Goal: Task Accomplishment & Management: Manage account settings

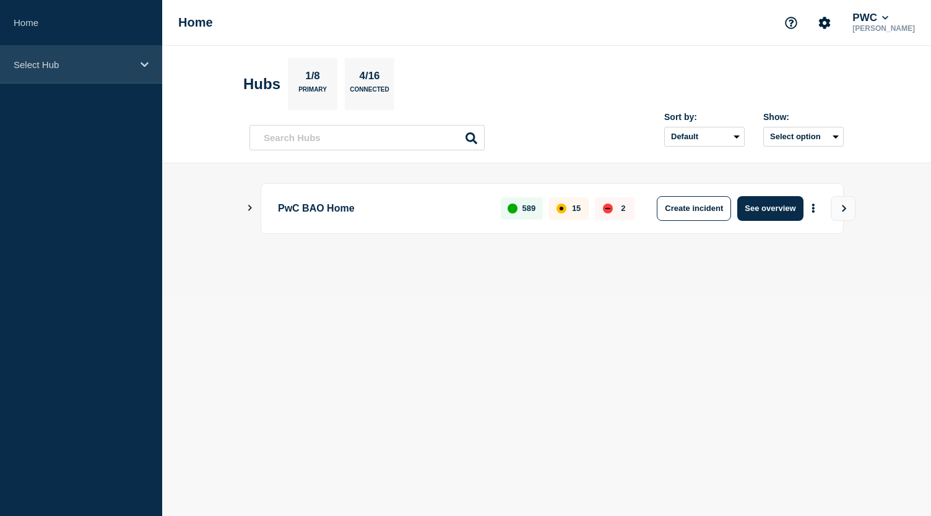
click at [145, 62] on icon at bounding box center [145, 64] width 8 height 9
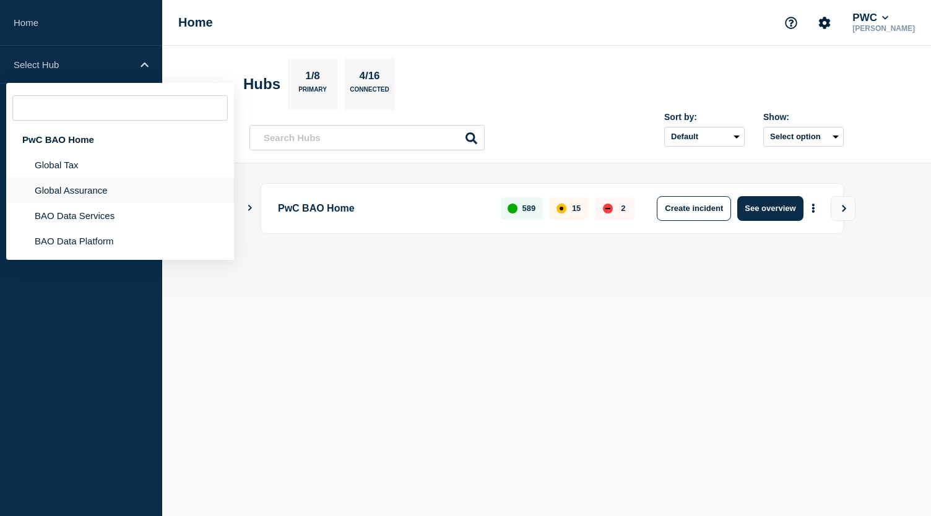
click at [93, 191] on li "Global Assurance" at bounding box center [120, 190] width 228 height 25
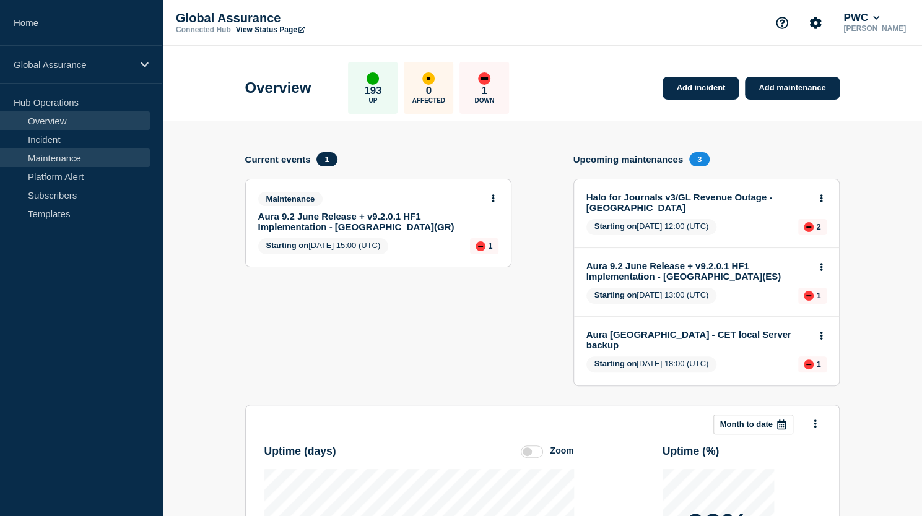
click at [84, 157] on link "Maintenance" at bounding box center [75, 158] width 150 height 19
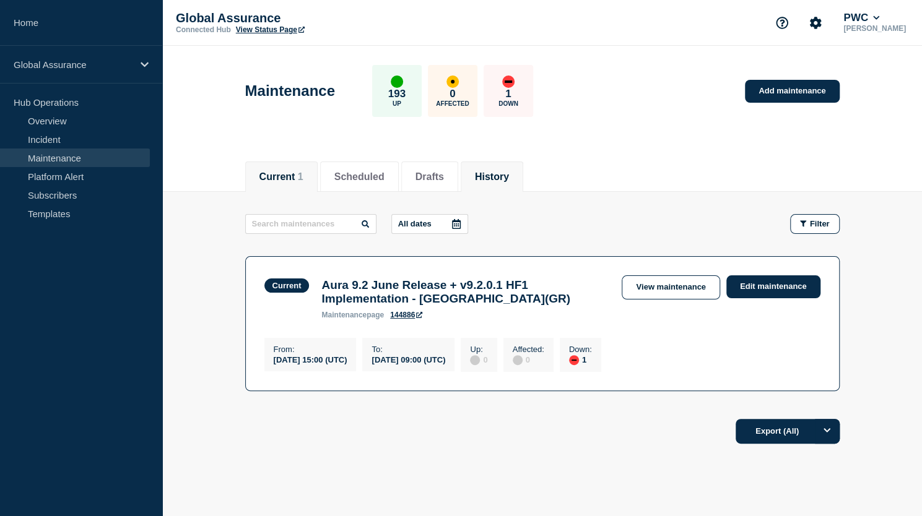
click at [504, 175] on button "History" at bounding box center [492, 176] width 34 height 11
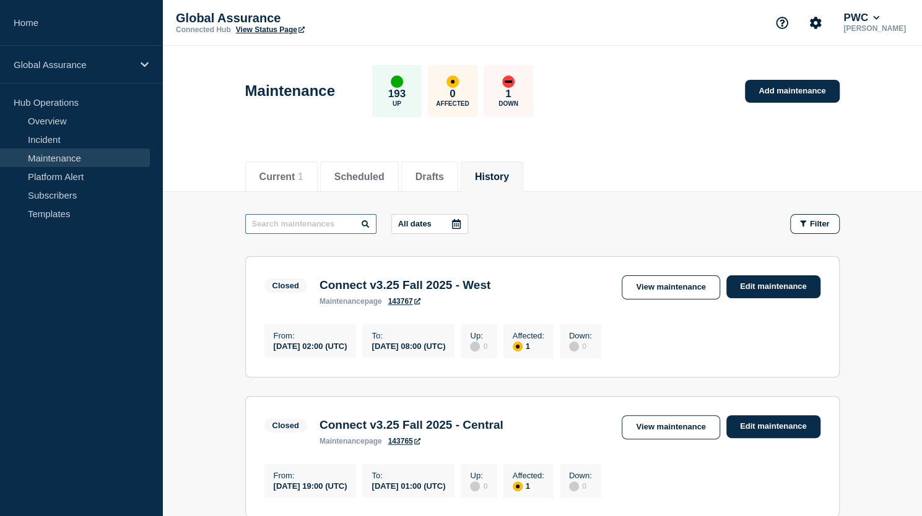
click at [321, 225] on input "text" at bounding box center [310, 224] width 131 height 20
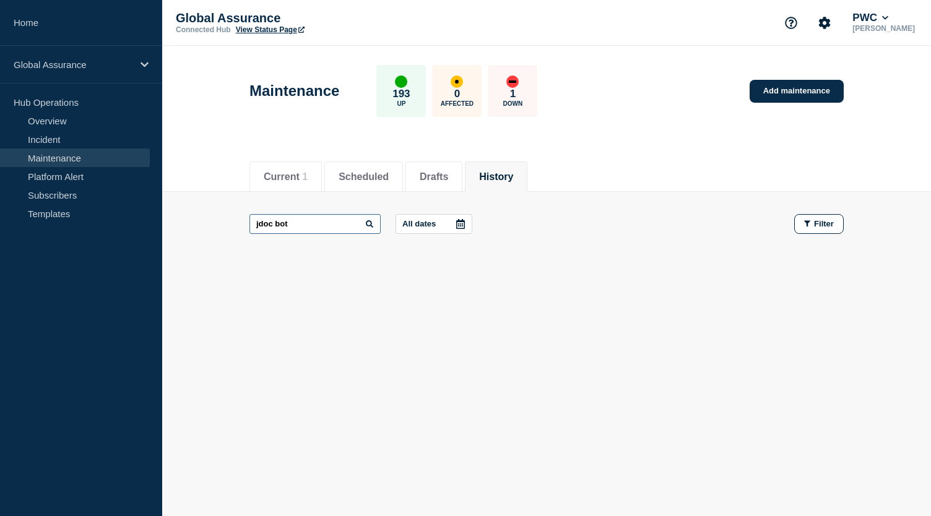
drag, startPoint x: 302, startPoint y: 221, endPoint x: 225, endPoint y: 206, distance: 78.3
click at [224, 214] on main "jdoc bot All dates Filter" at bounding box center [546, 224] width 769 height 64
type input "docbot AU"
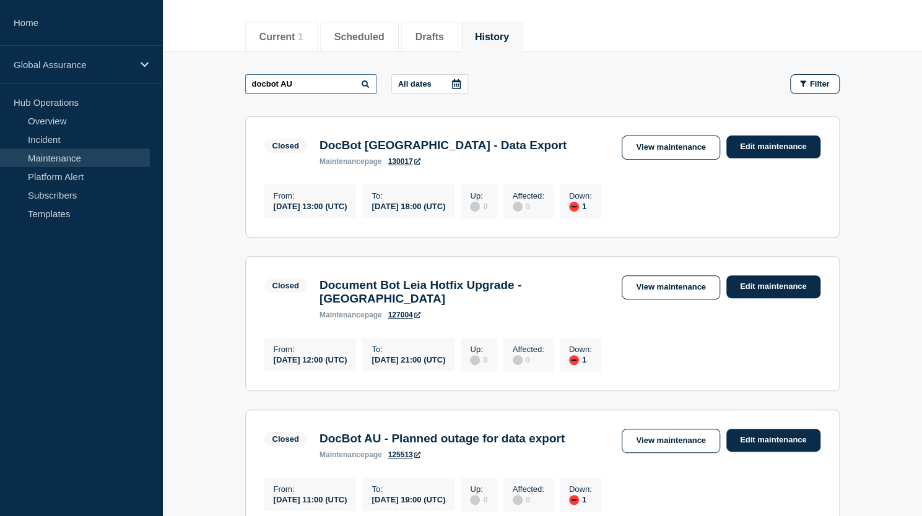
scroll to position [139, 0]
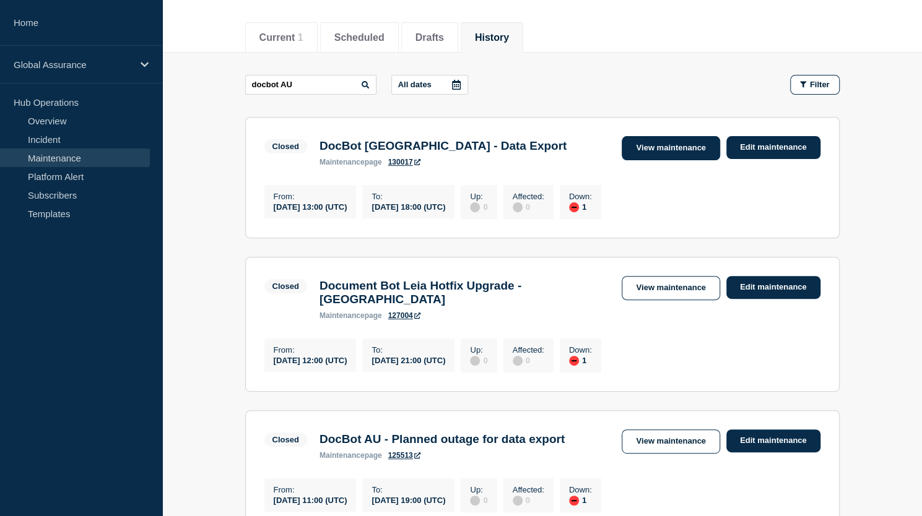
click at [664, 147] on link "View maintenance" at bounding box center [670, 148] width 98 height 24
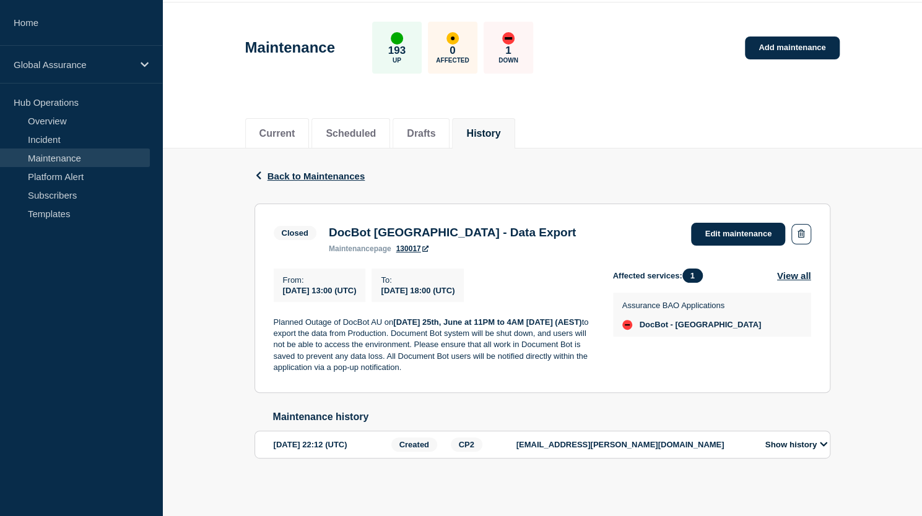
scroll to position [50, 0]
click at [326, 171] on span "Back to Maintenances" at bounding box center [316, 176] width 98 height 11
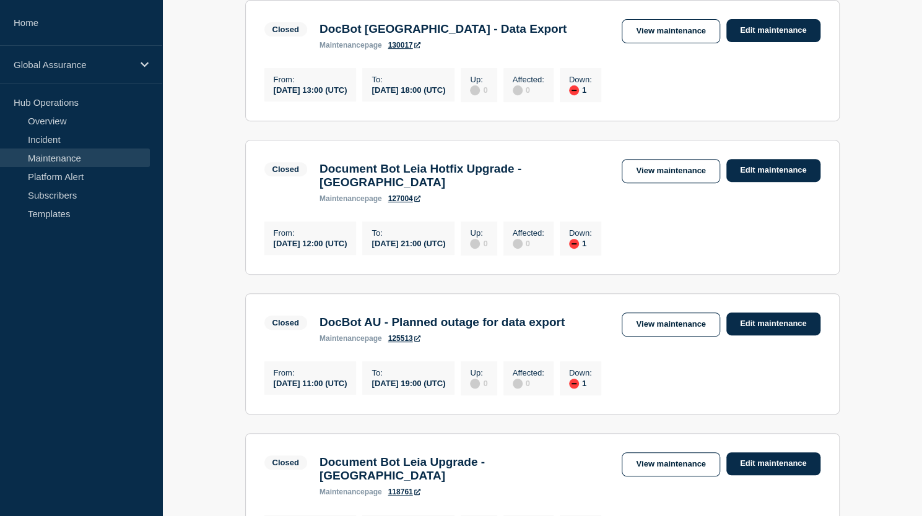
scroll to position [263, 0]
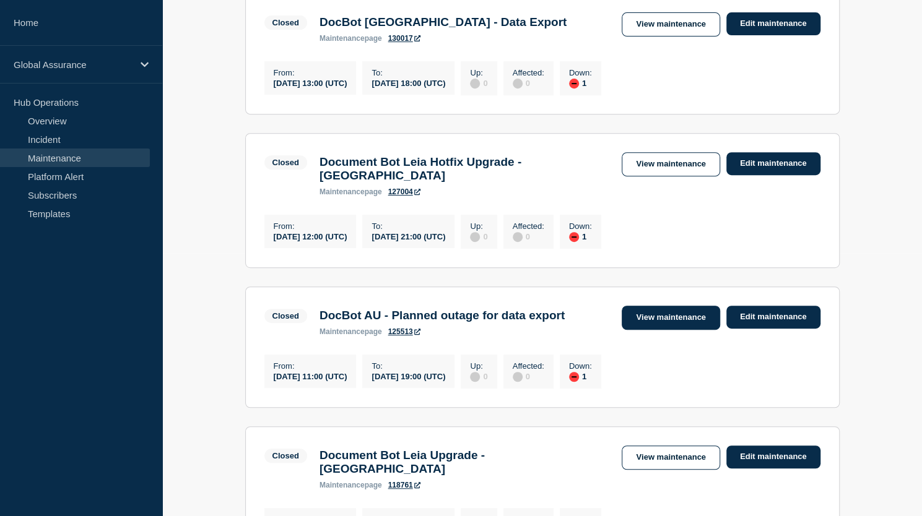
click at [664, 326] on link "View maintenance" at bounding box center [670, 318] width 98 height 24
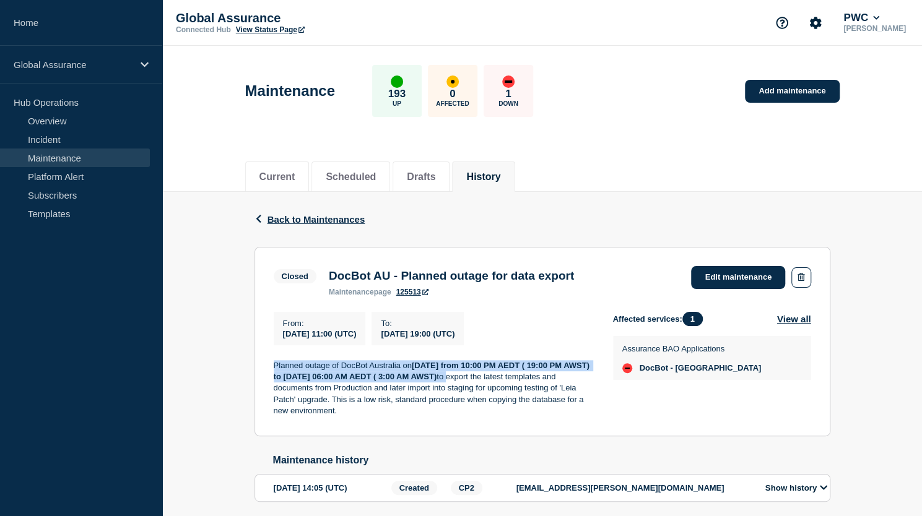
drag, startPoint x: 271, startPoint y: 367, endPoint x: 540, endPoint y: 383, distance: 269.1
click at [540, 383] on section "Closed DocBot AU - Planned outage for data export maintenance page 125513 Edit …" at bounding box center [542, 341] width 576 height 189
copy p "Planned outage of DocBot Australia [DATE][DATE] from 10:00 PM AEDT ( 19:00 PM A…"
click at [763, 88] on link "Add maintenance" at bounding box center [792, 91] width 94 height 23
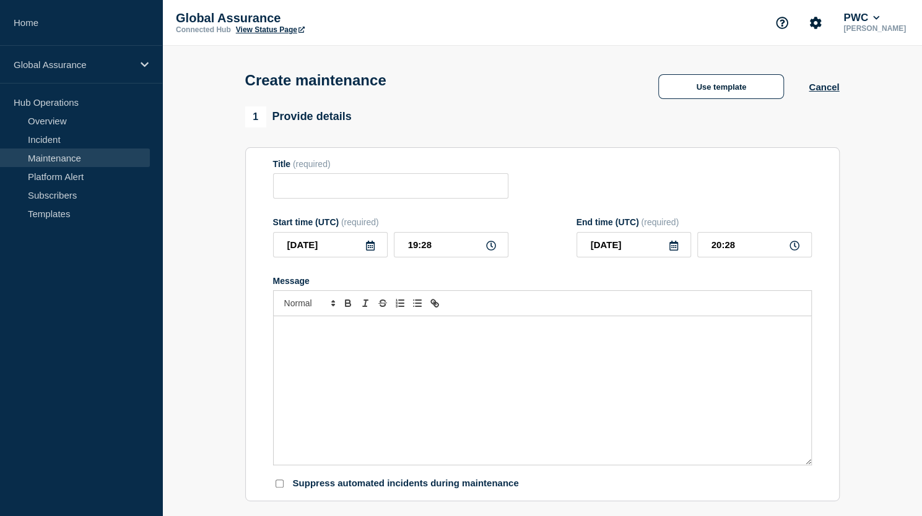
click at [286, 334] on p "Message" at bounding box center [542, 329] width 519 height 11
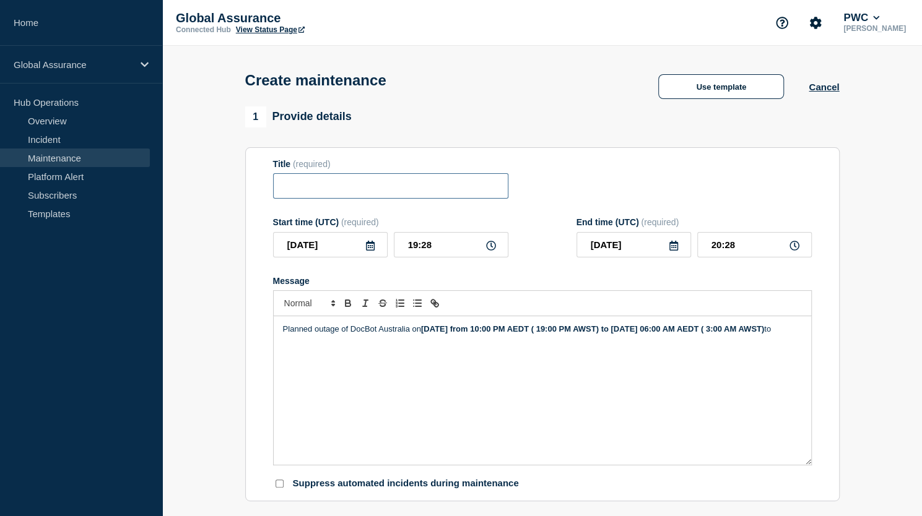
click at [338, 189] on input "Title" at bounding box center [390, 185] width 235 height 25
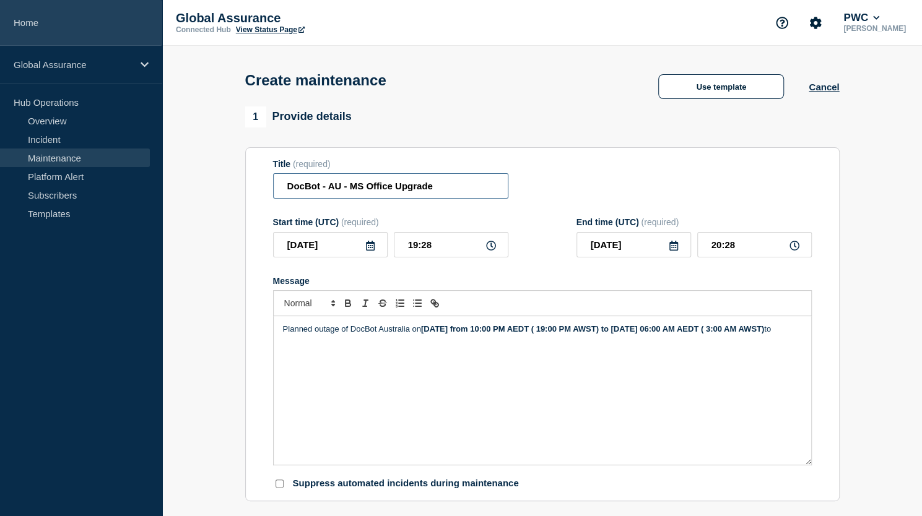
type input "DocBot - AU - MS Office Upgrade"
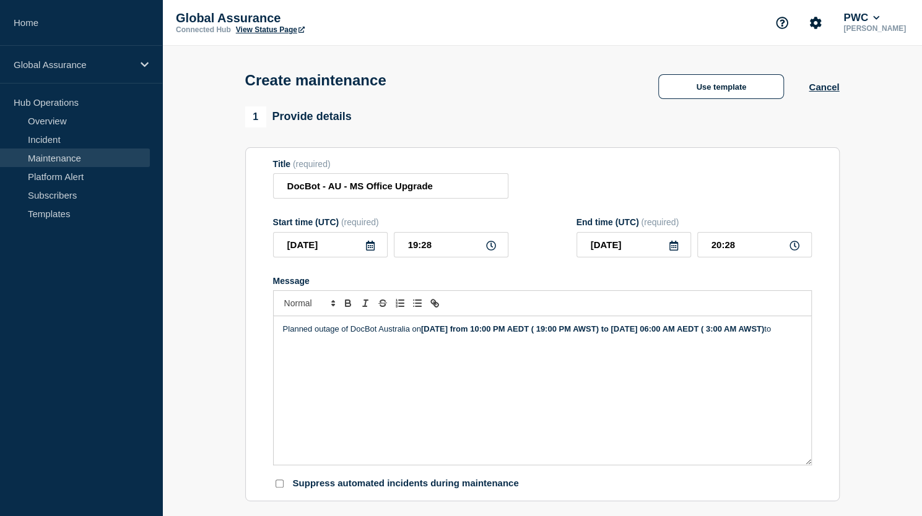
click at [369, 249] on icon at bounding box center [370, 246] width 10 height 10
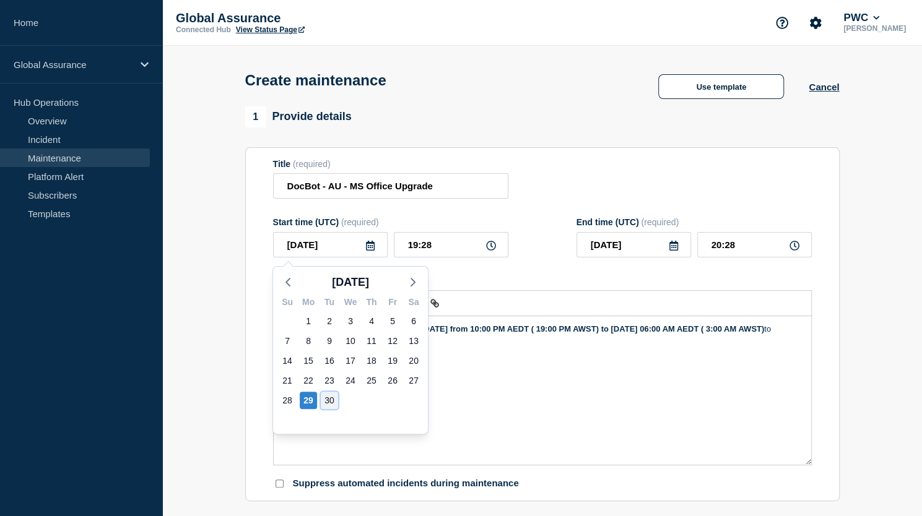
click at [333, 399] on div "30" at bounding box center [329, 400] width 17 height 17
type input "[DATE]"
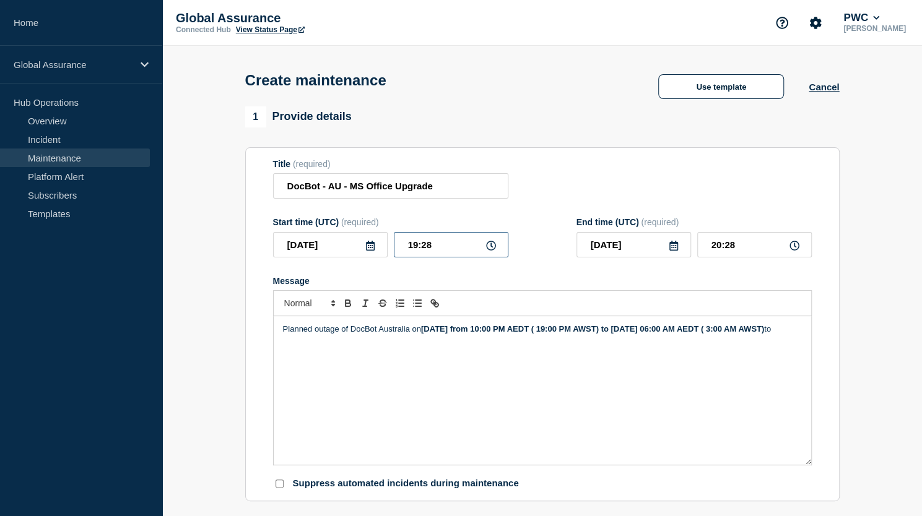
drag, startPoint x: 409, startPoint y: 247, endPoint x: 433, endPoint y: 249, distance: 24.9
click at [433, 249] on input "19:28" at bounding box center [451, 244] width 115 height 25
type input "12:00"
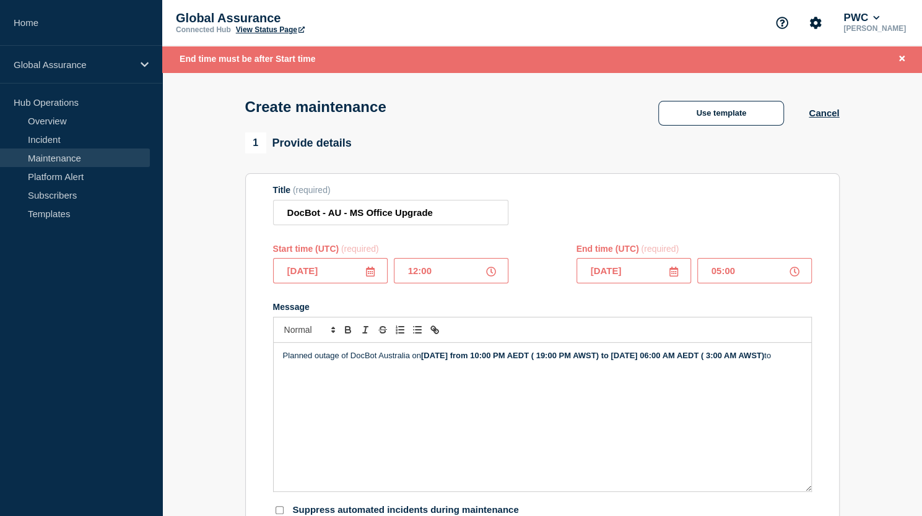
click at [719, 274] on input "05:00" at bounding box center [754, 270] width 115 height 25
type input "17:00"
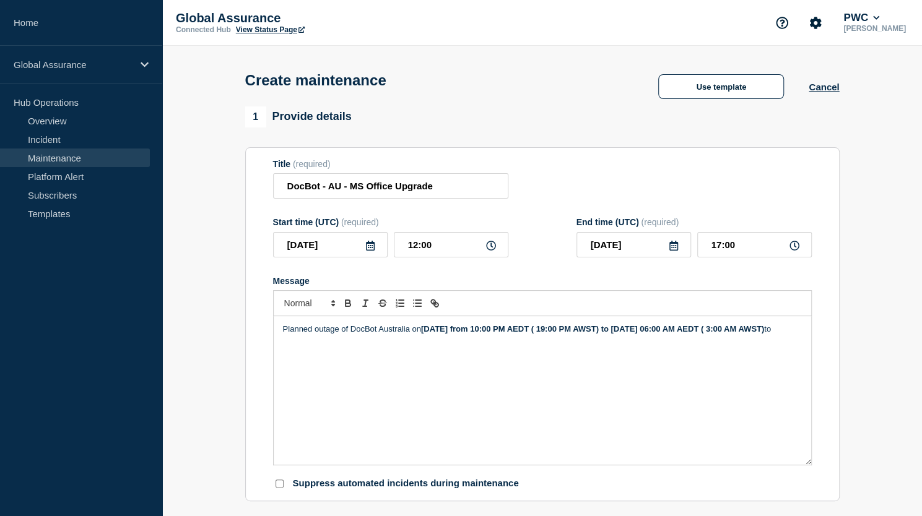
click at [435, 331] on strong "[DATE] from 10:00 PM AEDT ( 19:00 PM AWST) to [DATE] 06:00 AM AEDT ( 3:00 AM AW…" at bounding box center [592, 328] width 343 height 9
click at [428, 351] on div "Planned outage of DocBot Australia [DATE], S" at bounding box center [542, 390] width 537 height 149
click at [469, 331] on strong "[DATE] from 10:00 PM AEDT ( 19:00 PM AWST) to [DATE] 06:00 AM AEDT ( 3:00 AM AW…" at bounding box center [592, 328] width 343 height 9
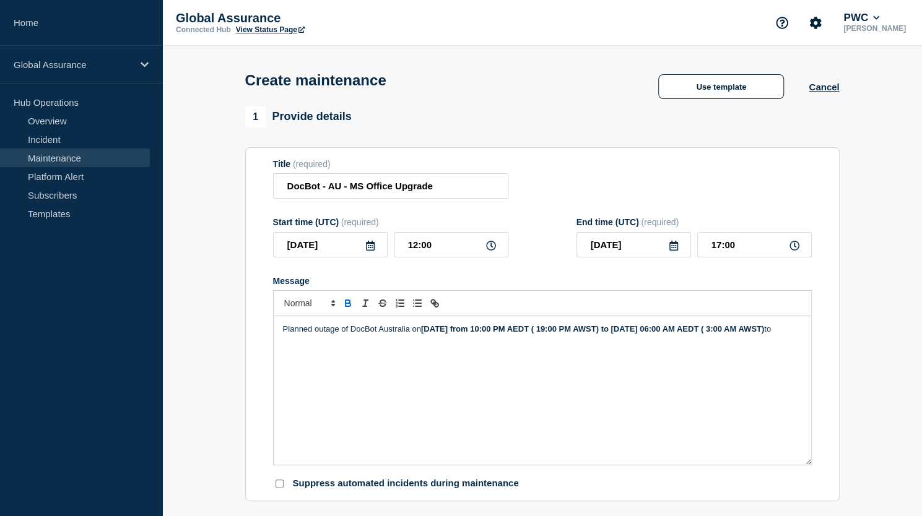
click at [696, 332] on strong "[DATE] from 10:00 PM AEDT ( 19:00 PM AWST) to [DATE] 06:00 AM AEDT ( 3:00 AM AW…" at bounding box center [592, 328] width 343 height 9
click at [744, 332] on strong "[DATE] from 10:00 PM AEDT ( 19:00 PM AWST) to [DATE] 06:00 AM AEDT ( 3:00 AM AW…" at bounding box center [592, 328] width 343 height 9
click at [421, 334] on strong "[DATE] from 10:00 PM AEDT ( 19:00 PM AWST) to [DATE] 06:00 AM AEDT ( 3:00 AM AW…" at bounding box center [592, 328] width 343 height 9
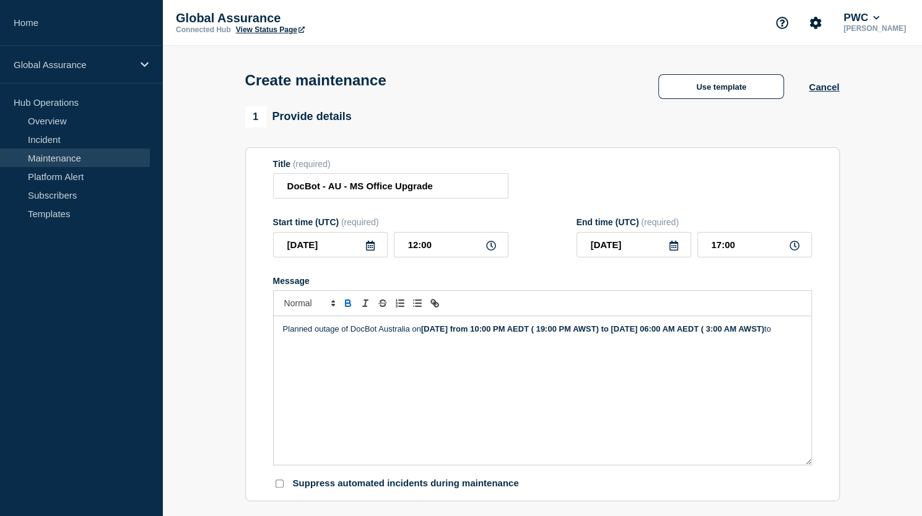
click at [421, 334] on strong "[DATE] from 10:00 PM AEDT ( 19:00 PM AWST) to [DATE] 06:00 AM AEDT ( 3:00 AM AW…" at bounding box center [592, 328] width 343 height 9
click at [421, 334] on strong "[DATE] from 10:00 PM AEDT ( 19:00 PM AWST) to [DATE] 03:00 AM AEDT ( 3:00 AM AW…" at bounding box center [592, 328] width 343 height 9
click at [424, 335] on p "Planned outage of DocBot Australia [DATE][DATE] from 10:00 PM AEDT ( 19:00 PM A…" at bounding box center [542, 329] width 519 height 11
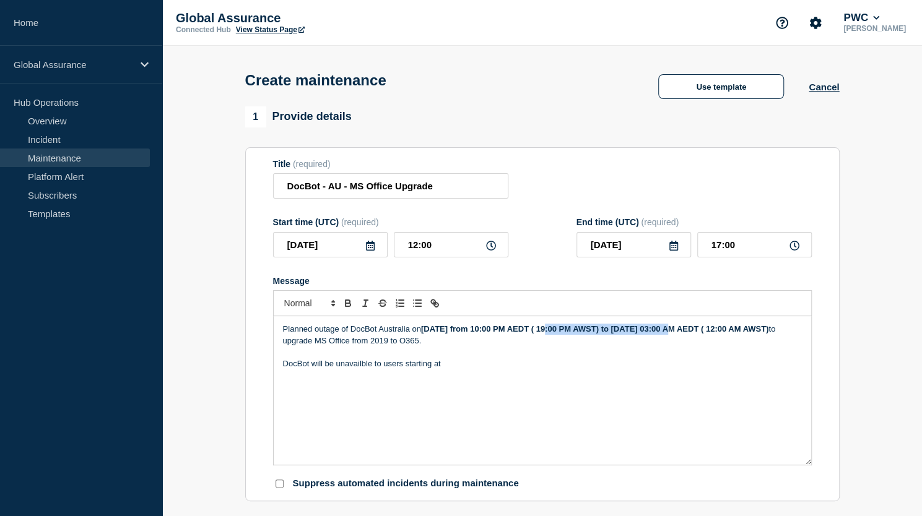
drag, startPoint x: 542, startPoint y: 331, endPoint x: 670, endPoint y: 323, distance: 127.7
click at [670, 323] on div "Planned outage of DocBot Australia [DATE][DATE] from 10:00 PM AEDT ( 19:00 PM A…" at bounding box center [542, 390] width 537 height 149
copy strong "10:00 PM AEDT ( 19:00 PM AWST)"
click at [457, 368] on p "DocBot will be unavailble to users starting at" at bounding box center [542, 363] width 519 height 11
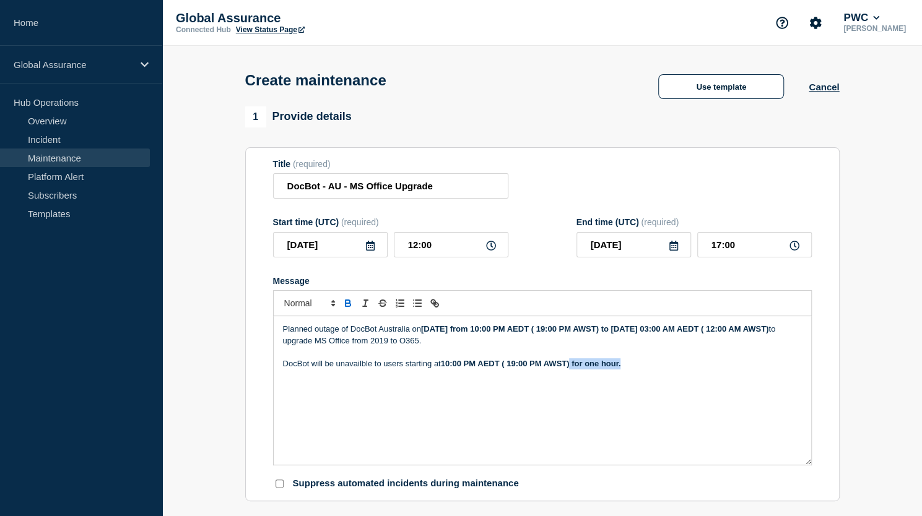
drag, startPoint x: 571, startPoint y: 366, endPoint x: 623, endPoint y: 367, distance: 51.4
click at [623, 367] on p "DocBot will be unavailble to users starting at 10:00 PM AEDT ( 19:00 PM AWST) f…" at bounding box center [542, 363] width 519 height 11
click at [363, 365] on p "DocBot will be unavailble to users starting at 10:00 PM AEDT ( 19:00 PM AWST) f…" at bounding box center [542, 363] width 519 height 11
click at [355, 367] on p "DocBot will be unavailble to users starting at 10:00 PM AEDT ( 19:00 PM AWST) f…" at bounding box center [542, 363] width 519 height 11
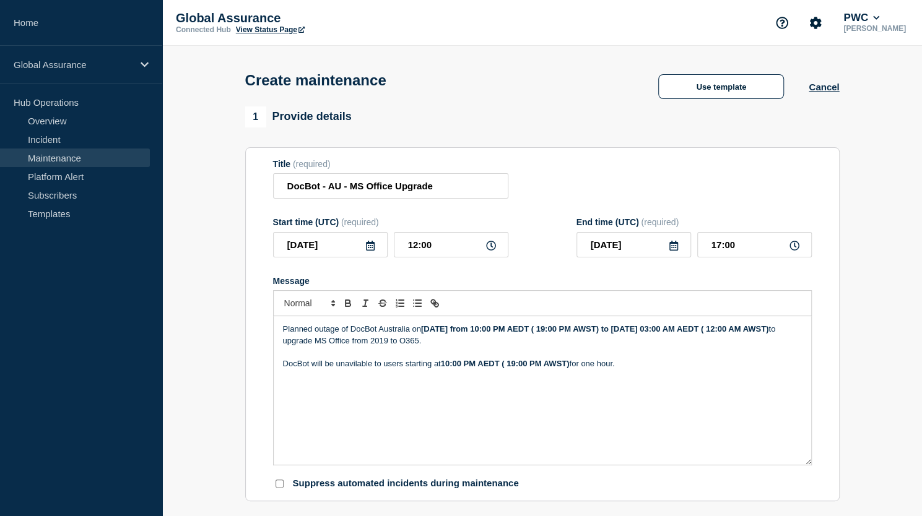
click at [355, 369] on p "DocBot will be unavilable to users starting at 10:00 PM AEDT ( 19:00 PM AWST) f…" at bounding box center [542, 363] width 519 height 11
click at [628, 364] on p "DocBot will be unavailable to users starting at 10:00 PM AEDT ( 19:00 PM AWST) …" at bounding box center [542, 363] width 519 height 11
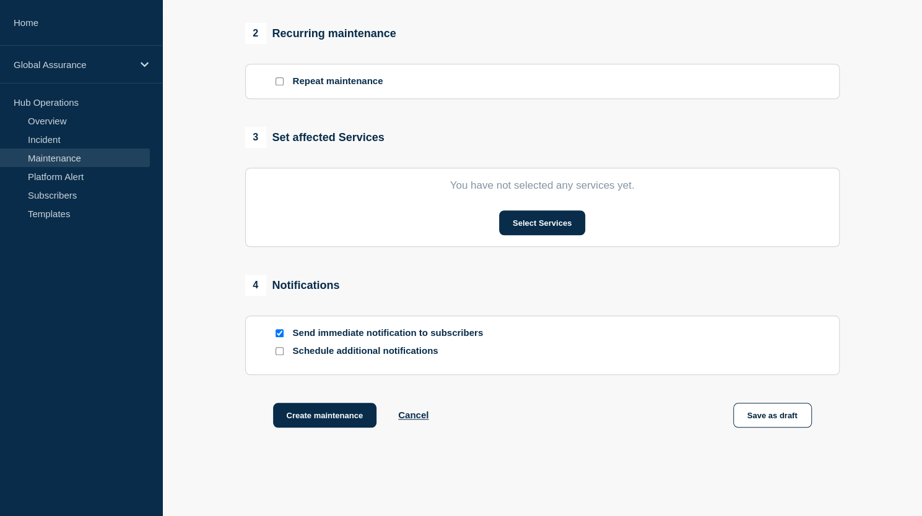
scroll to position [511, 0]
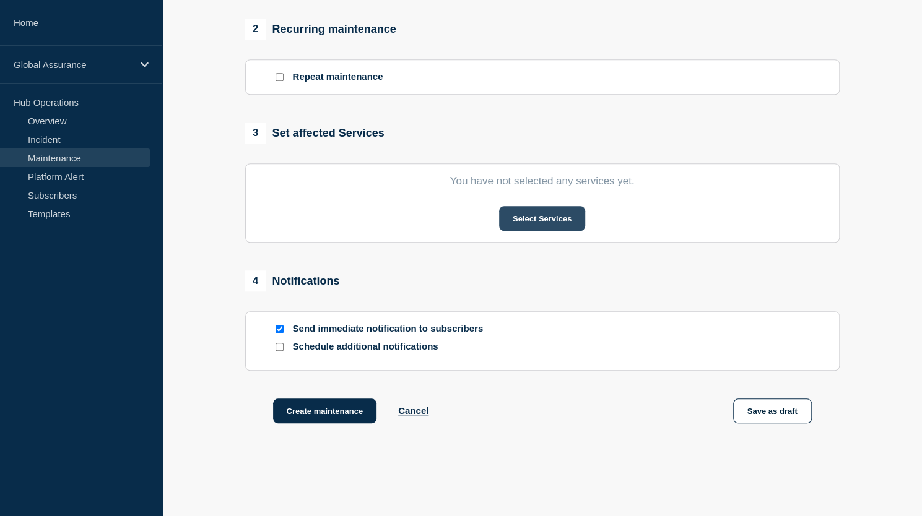
click at [539, 227] on button "Select Services" at bounding box center [542, 218] width 86 height 25
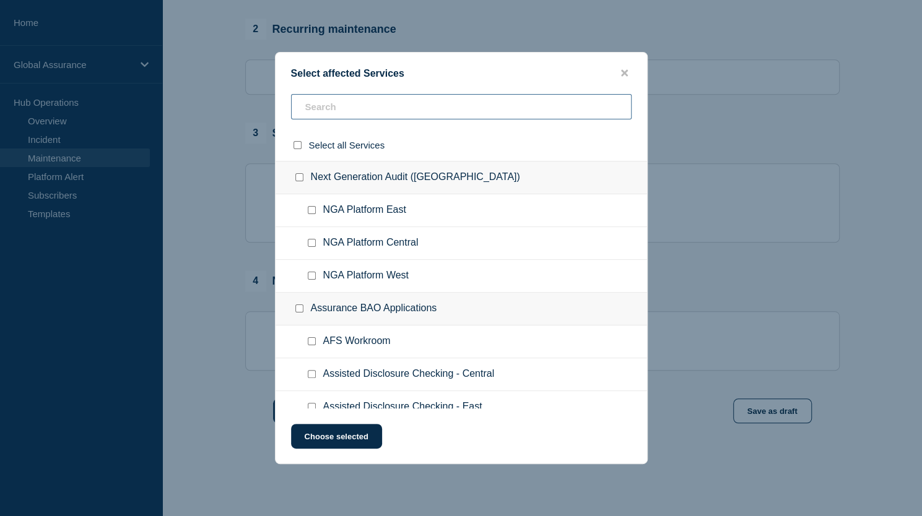
click at [516, 105] on input "text" at bounding box center [461, 106] width 340 height 25
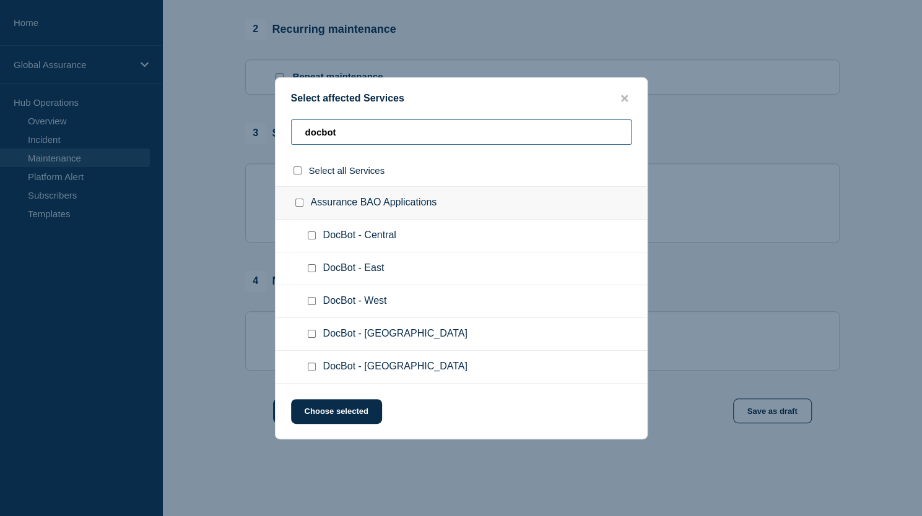
type input "docbot"
click at [311, 335] on input "DocBot - Australia checkbox" at bounding box center [312, 334] width 8 height 8
checkbox input "true"
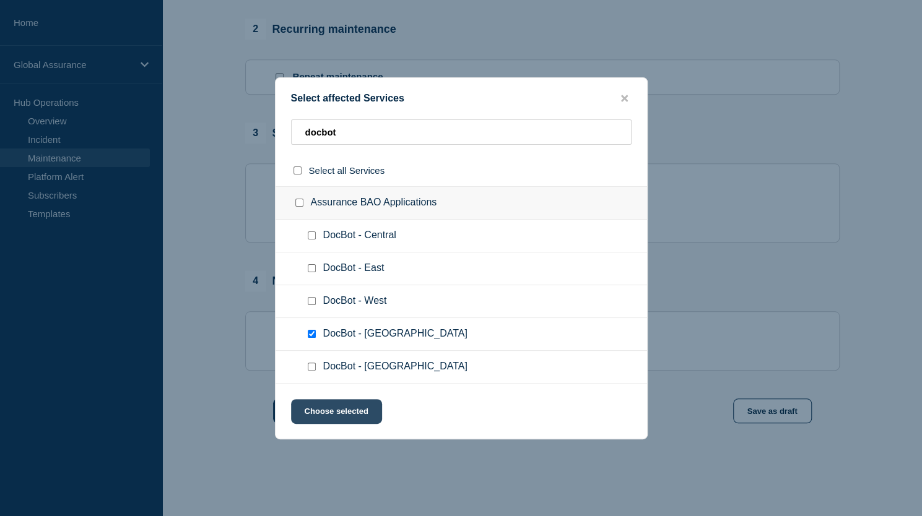
click at [324, 407] on button "Choose selected" at bounding box center [336, 411] width 91 height 25
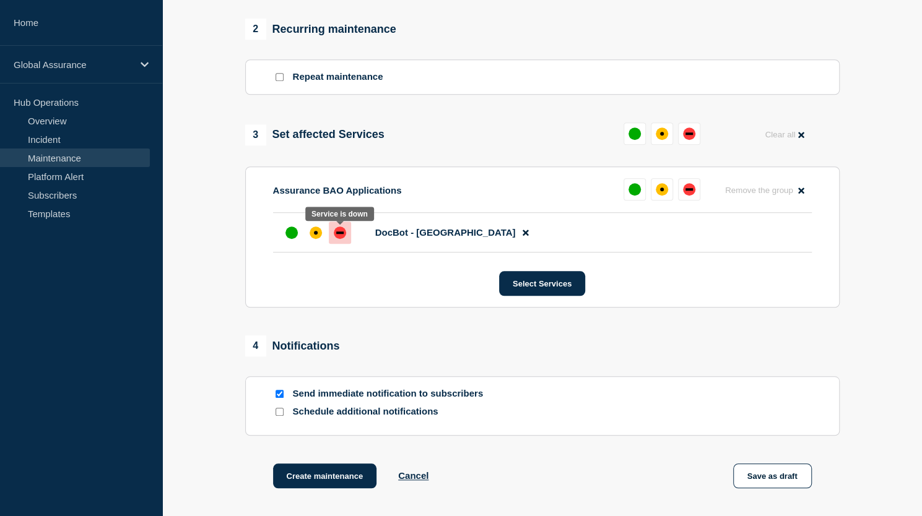
click at [338, 230] on div "down" at bounding box center [340, 233] width 12 height 12
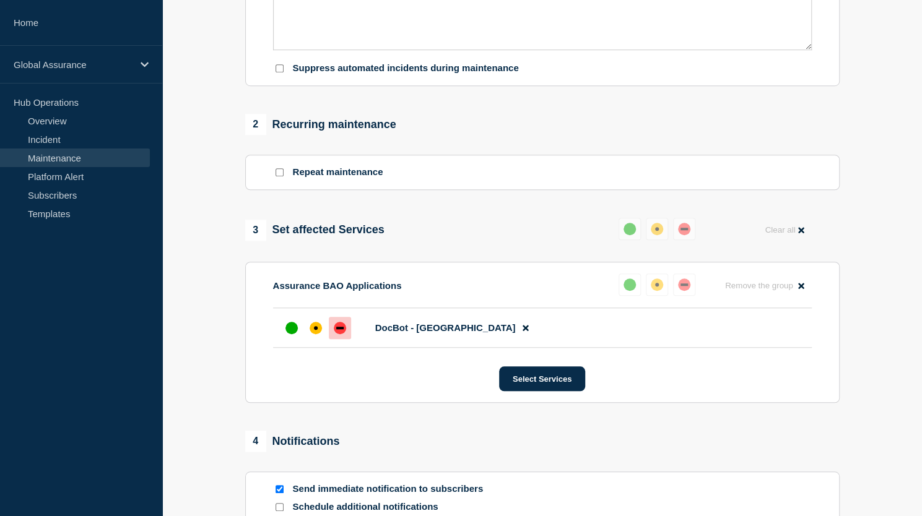
scroll to position [210, 0]
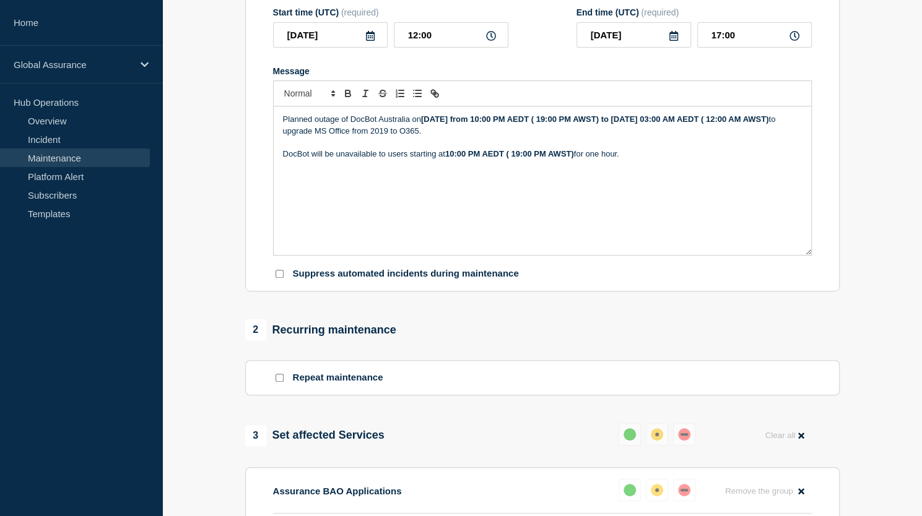
click at [615, 121] on strong "[DATE] from 10:00 PM AEDT ( 19:00 PM AWST) to [DATE] 03:00 AM AEDT ( 12:00 AM A…" at bounding box center [594, 119] width 347 height 9
click at [421, 124] on strong "[DATE] from 10:00 PM AEDT ( 08:00 PM AWST) to [DATE] 03:00 AM AEDT ( 12:00 AM A…" at bounding box center [594, 119] width 347 height 9
click at [520, 157] on strong "10:00 PM AEDT ( 19:00 PM AWST)" at bounding box center [509, 153] width 129 height 9
click at [615, 119] on strong "[DATE] from 10:00 PM AEDT ( 08:00 PM AWST) to [DATE] 03:00 AM AEDT ( 05:00 AM A…" at bounding box center [594, 119] width 347 height 9
click at [519, 156] on strong "10:00 PM AEDT ( 20:00 PM AWST)" at bounding box center [509, 153] width 129 height 9
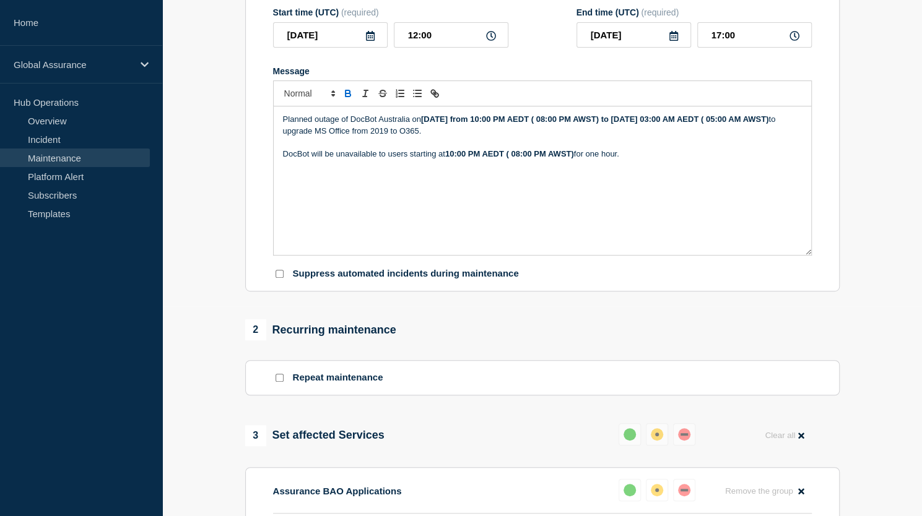
click at [621, 155] on p "DocBot will be unavailable to users starting at 10:00 PM AEDT ( 08:00 PM AWST) …" at bounding box center [542, 154] width 519 height 11
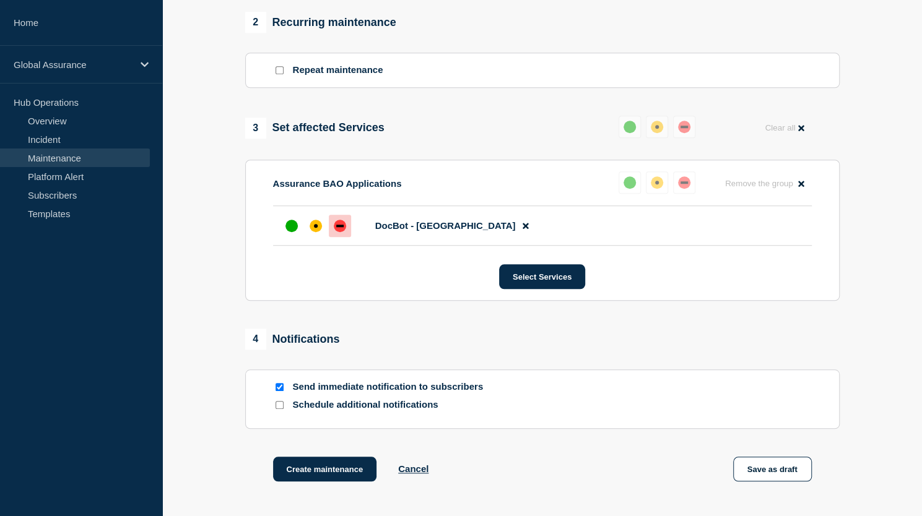
scroll to position [628, 0]
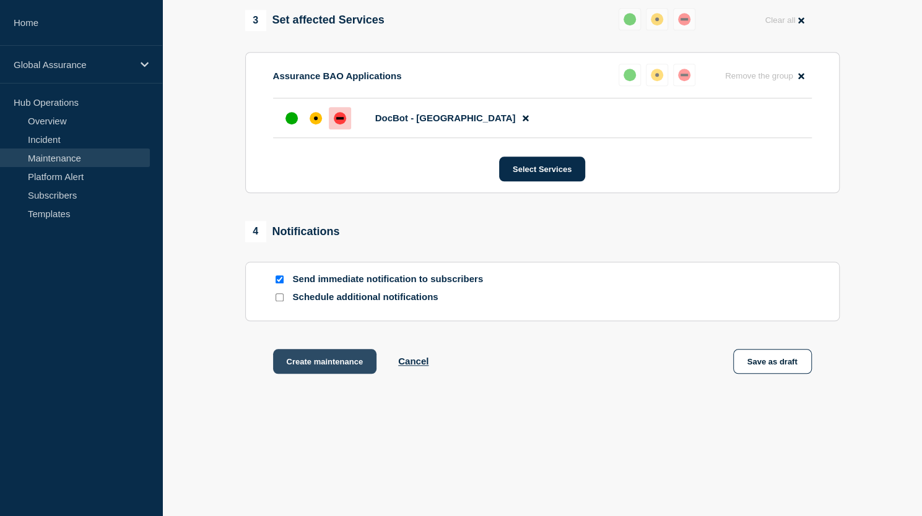
click at [309, 362] on button "Create maintenance" at bounding box center [325, 361] width 104 height 25
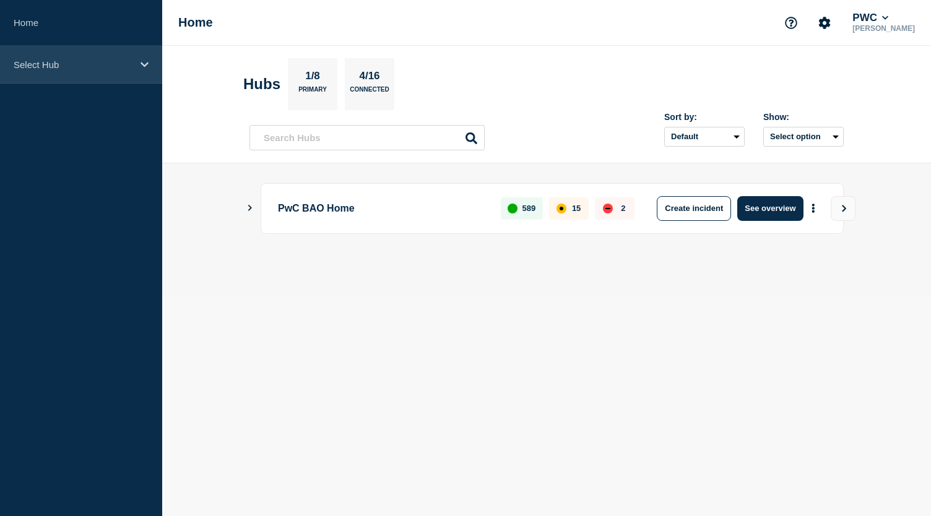
click at [144, 59] on div "Select Hub" at bounding box center [81, 65] width 162 height 38
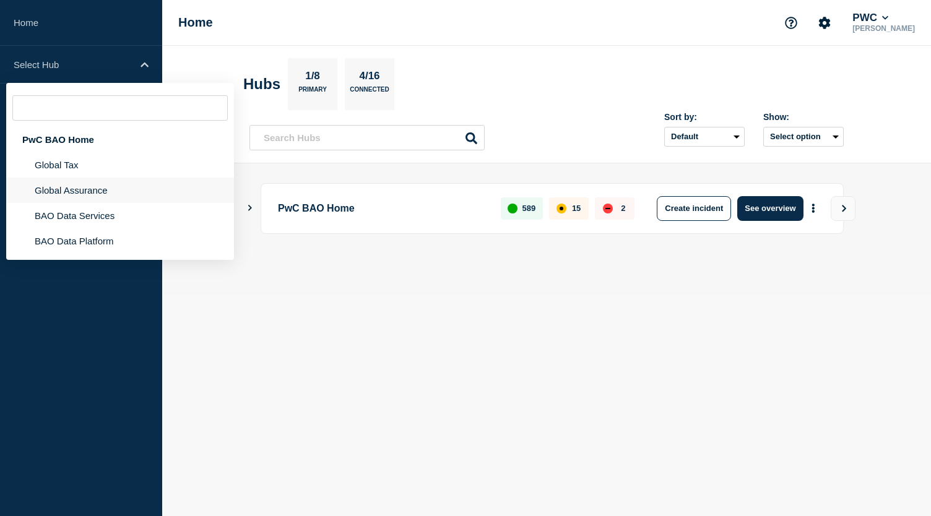
click at [101, 191] on li "Global Assurance" at bounding box center [120, 190] width 228 height 25
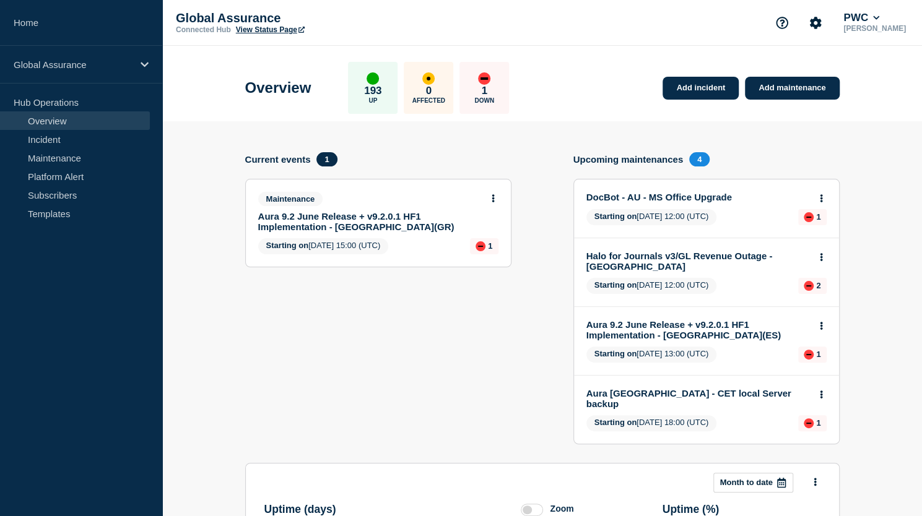
click at [820, 194] on icon at bounding box center [821, 198] width 3 height 8
click at [809, 242] on link "Edit maintenance" at bounding box center [819, 244] width 67 height 10
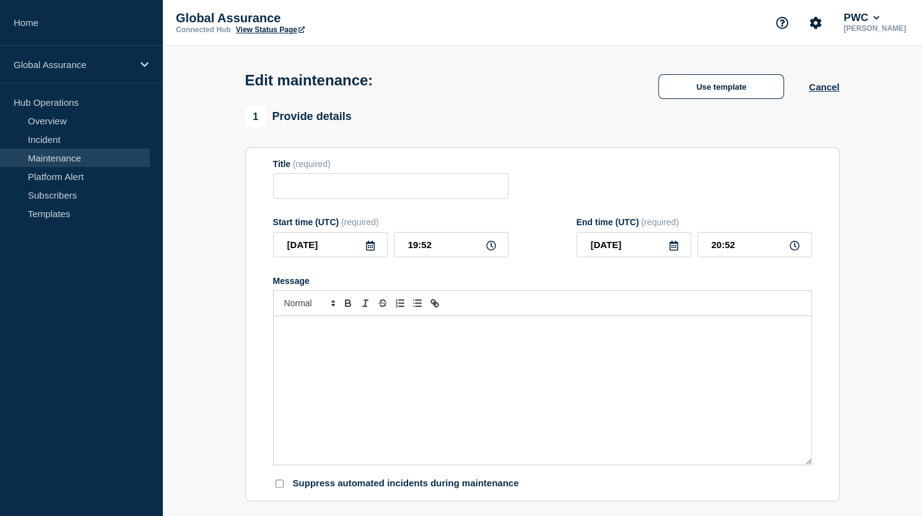
type input "DocBot - AU - MS Office Upgrade"
type input "[DATE]"
type input "12:00"
type input "[DATE]"
type input "17:00"
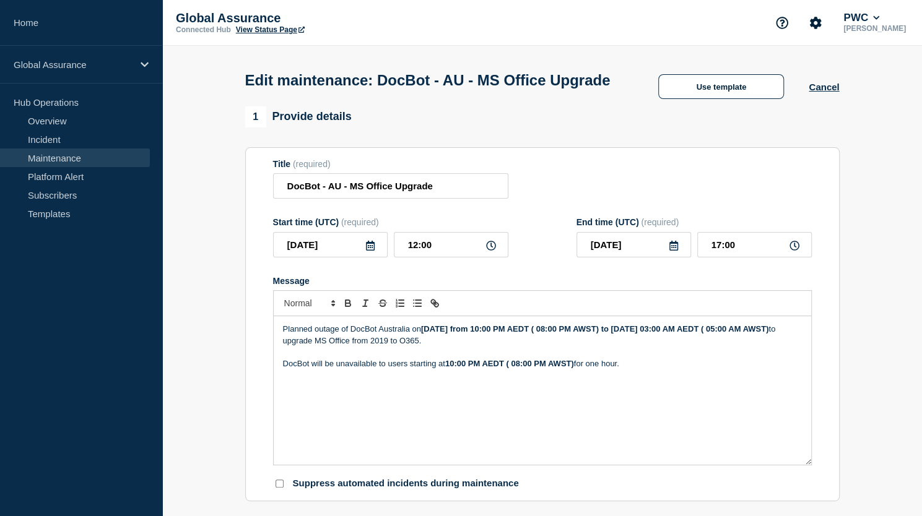
click at [330, 417] on div "Planned outage of DocBot Australia [DATE][DATE] from 10:00 PM AEDT ( 08:00 PM A…" at bounding box center [542, 390] width 537 height 149
drag, startPoint x: 283, startPoint y: 387, endPoint x: 631, endPoint y: 384, distance: 347.9
click at [631, 370] on p "DocBot will be unavailable to users starting at 10:00 PM AEDT ( 08:00 PM AWST) …" at bounding box center [542, 363] width 519 height 11
click at [283, 370] on p "For 1 hour they won’t be able to download documents" at bounding box center [542, 363] width 519 height 11
drag, startPoint x: 355, startPoint y: 388, endPoint x: 422, endPoint y: 382, distance: 67.1
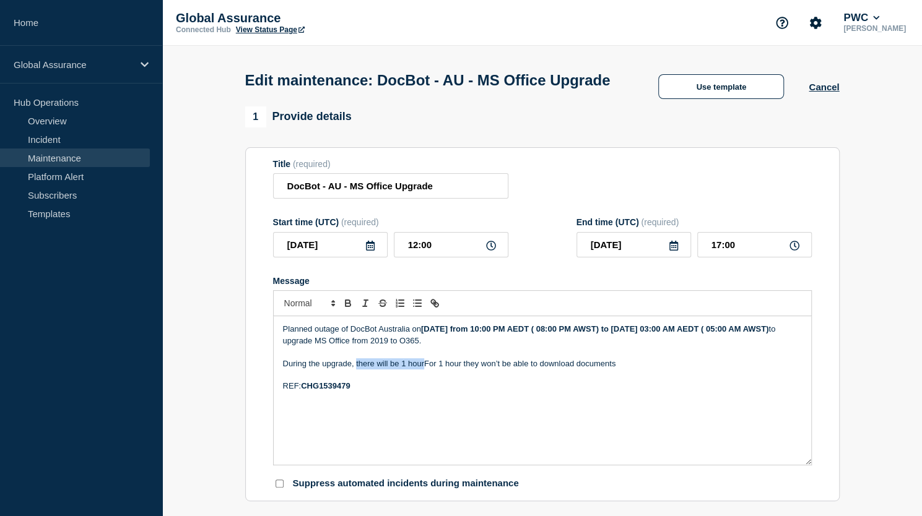
click at [422, 370] on p "During the upgrade, there will be 1 hourFor 1 hour they won’t be able to downlo…" at bounding box center [542, 363] width 519 height 11
click at [283, 370] on p "During the upgrade, For 1 hour they won’t be able to download documents" at bounding box center [542, 363] width 519 height 11
drag, startPoint x: 326, startPoint y: 388, endPoint x: 282, endPoint y: 392, distance: 43.6
click at [283, 370] on p "there will be 1 hourDuring the upgrade, For 1 hour they won’t be able to downlo…" at bounding box center [542, 363] width 519 height 11
click at [314, 370] on p "One hourDuring the upgrade, For 1 hour they won’t be able to download documents" at bounding box center [542, 363] width 519 height 11
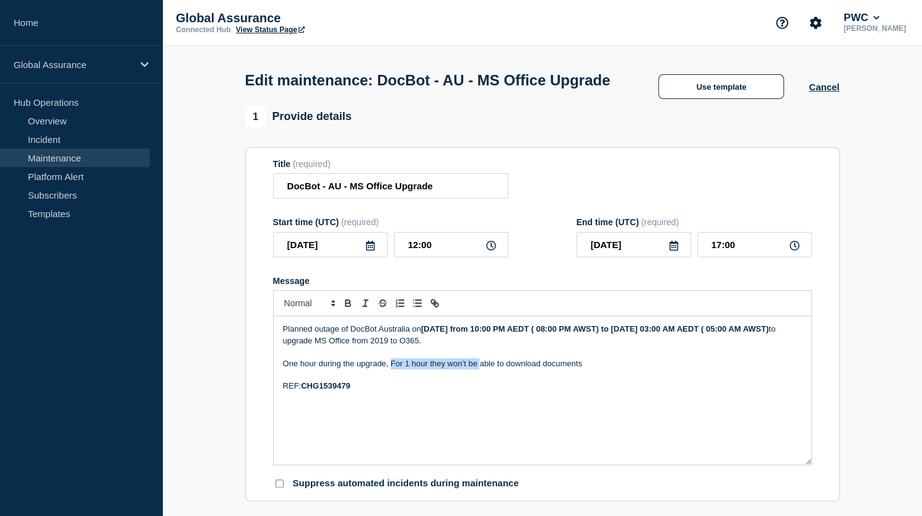
drag, startPoint x: 390, startPoint y: 387, endPoint x: 478, endPoint y: 385, distance: 87.9
click at [478, 370] on p "One hour during the upgrade, For 1 hour they won’t be able to download documents" at bounding box center [542, 363] width 519 height 11
click at [548, 370] on p "One hour during the upgrade, users will be unable to download documents" at bounding box center [542, 363] width 519 height 11
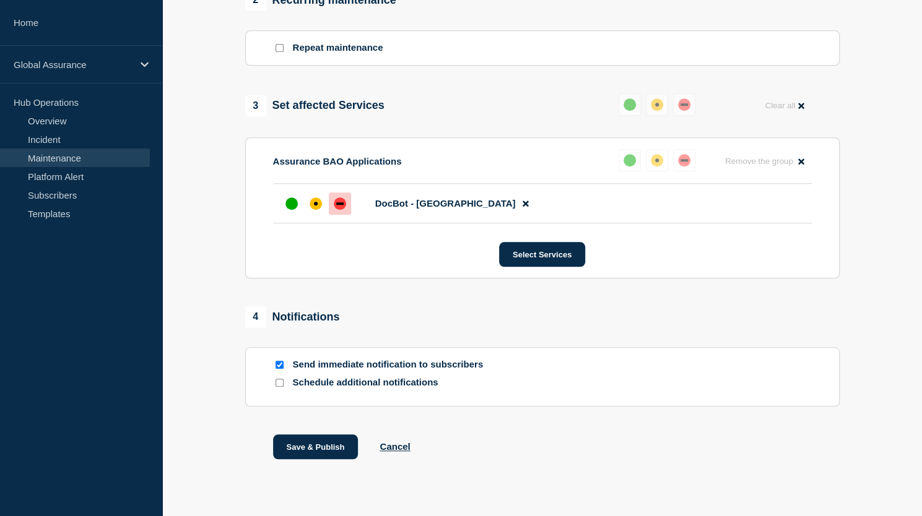
scroll to position [573, 0]
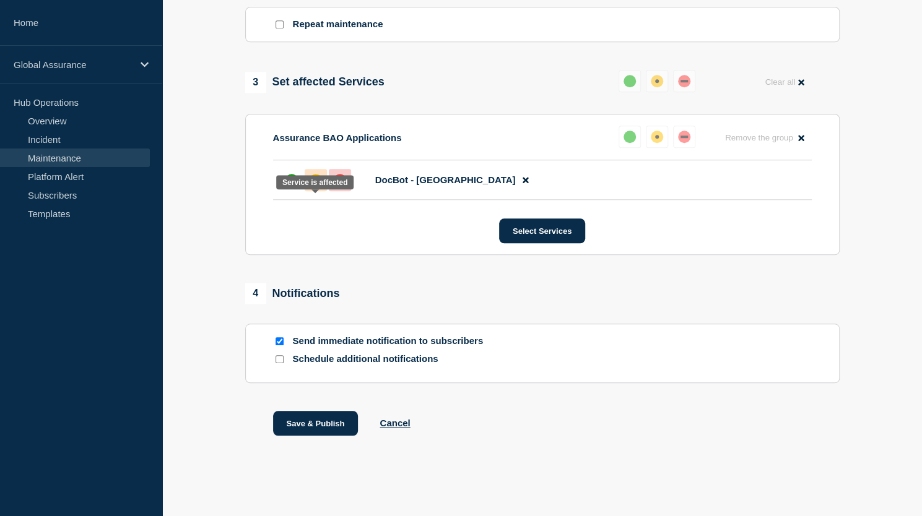
click at [314, 182] on div "affected" at bounding box center [316, 180] width 4 height 4
click at [553, 229] on button "Select Services" at bounding box center [542, 231] width 86 height 25
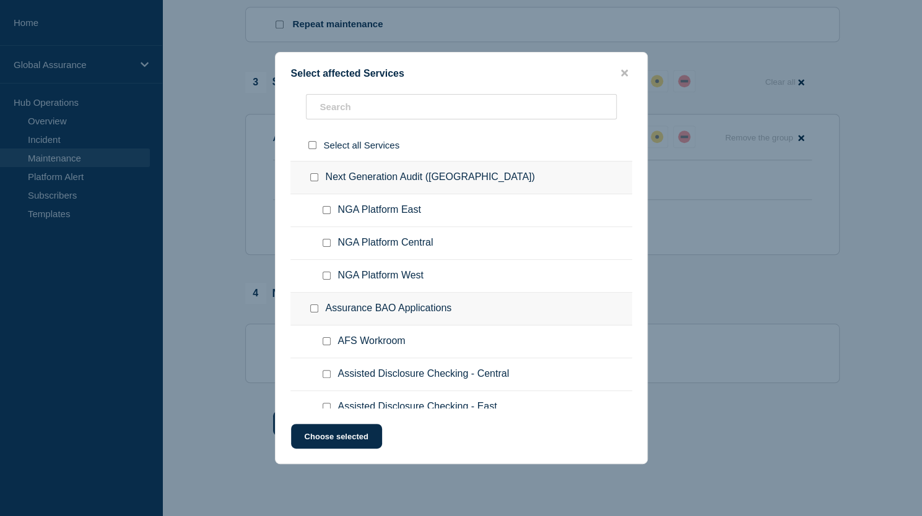
click at [690, 205] on div at bounding box center [461, 258] width 922 height 516
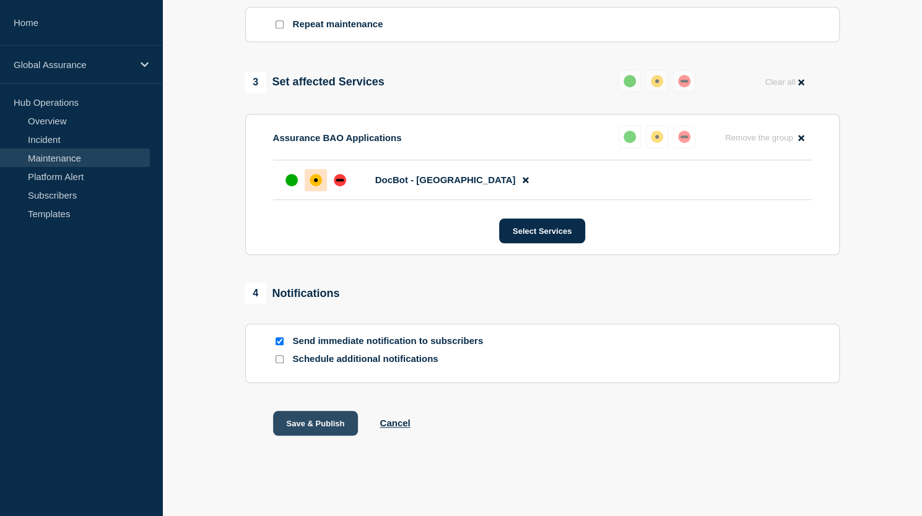
click at [326, 428] on button "Save & Publish" at bounding box center [315, 423] width 85 height 25
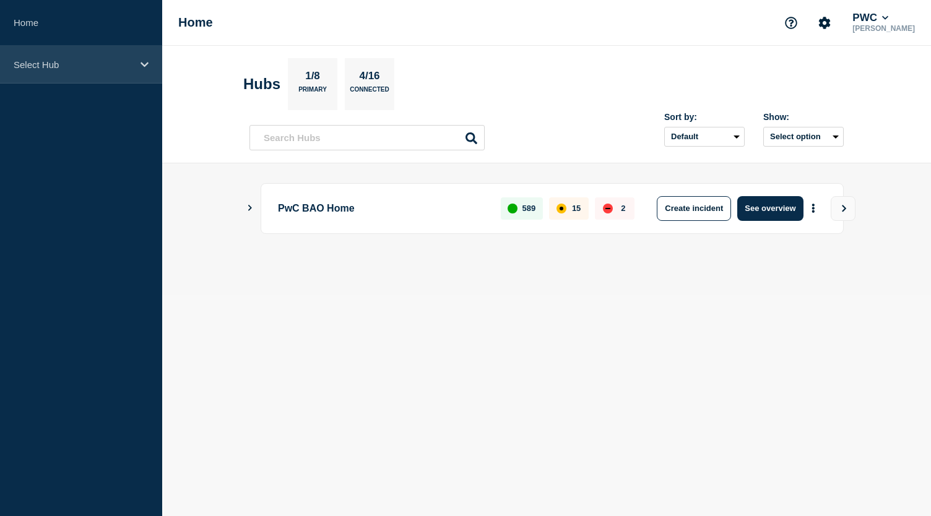
click at [145, 65] on icon at bounding box center [145, 64] width 8 height 5
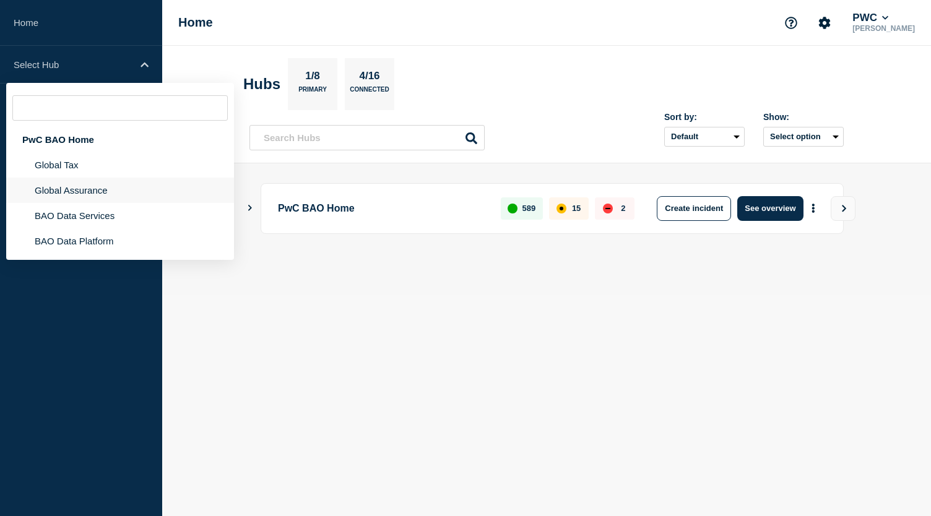
click at [104, 189] on li "Global Assurance" at bounding box center [120, 190] width 228 height 25
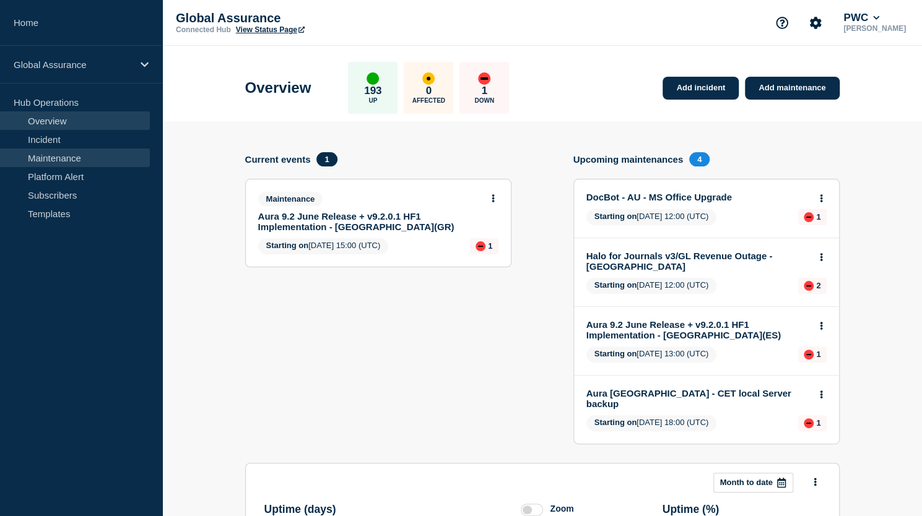
click at [84, 152] on link "Maintenance" at bounding box center [75, 158] width 150 height 19
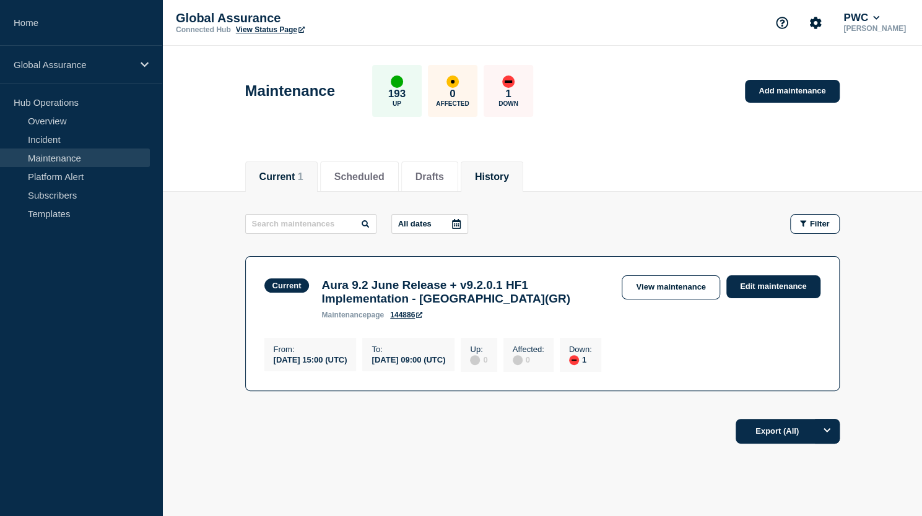
click at [509, 177] on button "History" at bounding box center [492, 176] width 34 height 11
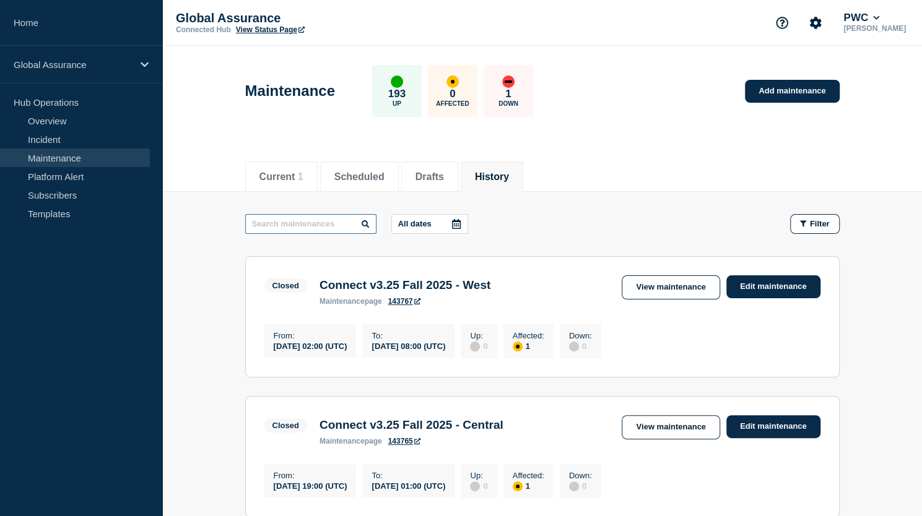
click at [301, 221] on input "text" at bounding box center [310, 224] width 131 height 20
type input "docbot"
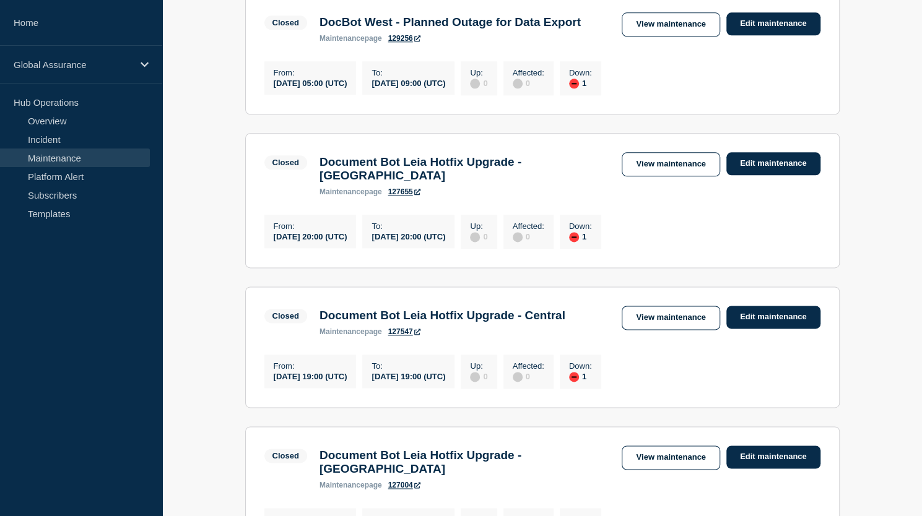
scroll to position [1145, 0]
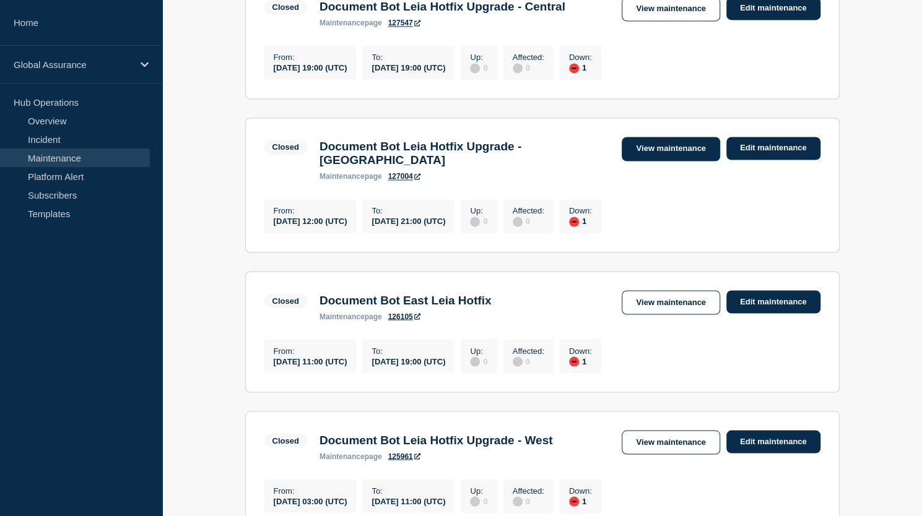
click at [657, 161] on link "View maintenance" at bounding box center [670, 149] width 98 height 24
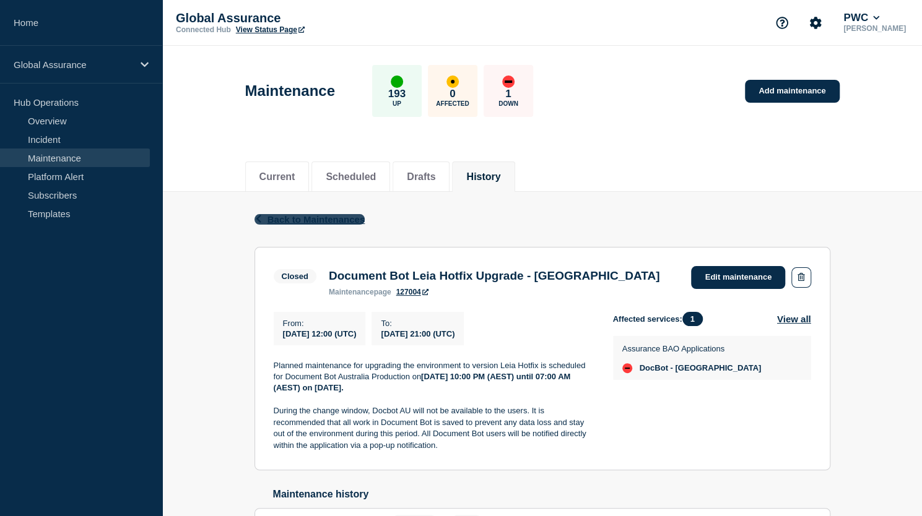
click at [302, 215] on span "Back to Maintenances" at bounding box center [316, 219] width 98 height 11
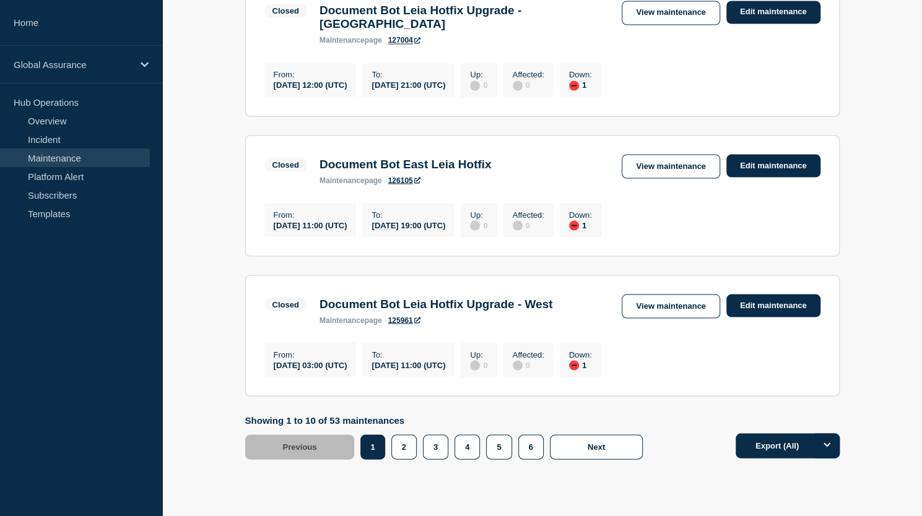
scroll to position [1432, 0]
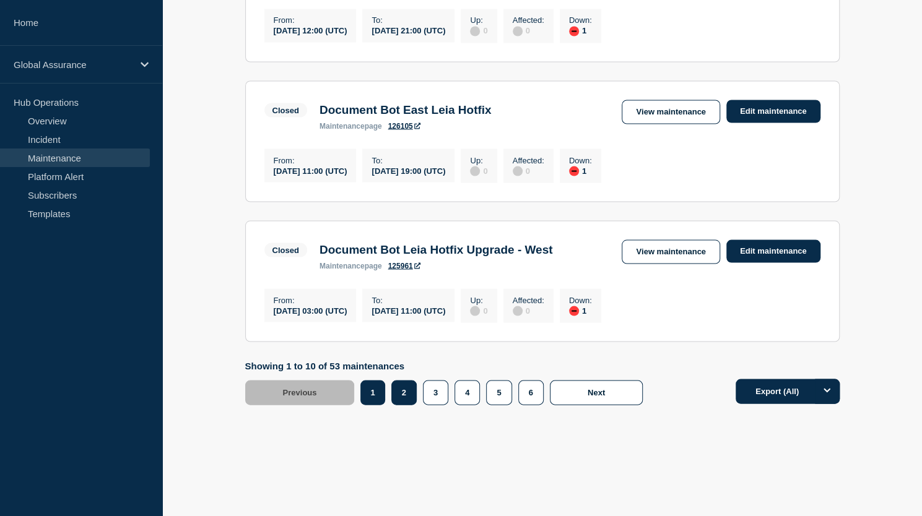
click at [406, 398] on button "2" at bounding box center [403, 392] width 25 height 25
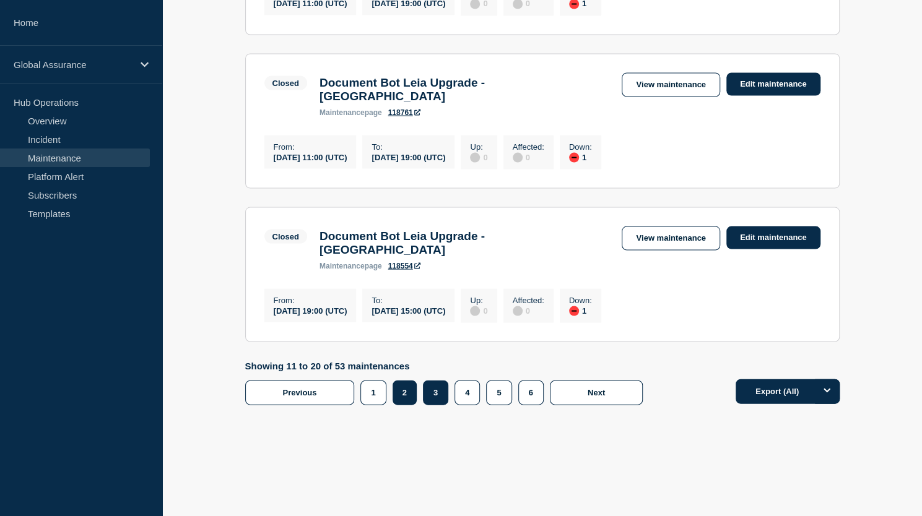
click at [440, 392] on button "3" at bounding box center [435, 392] width 25 height 25
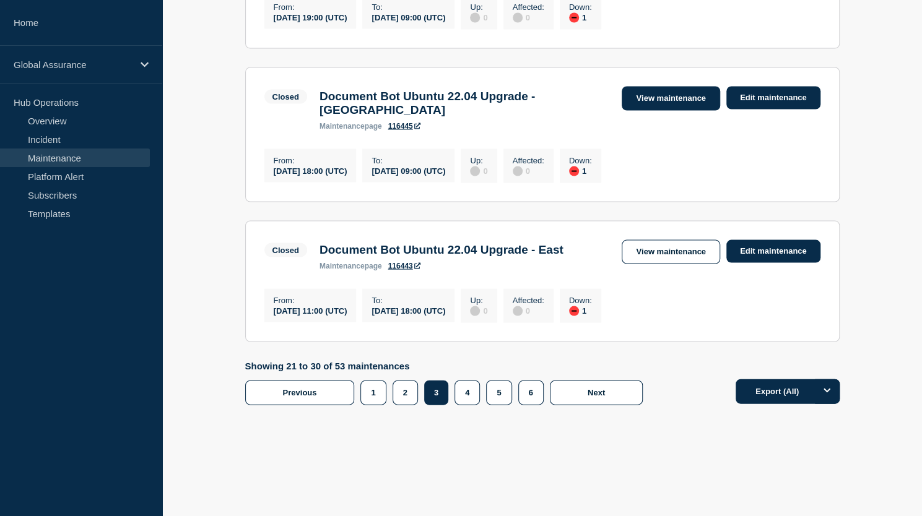
click at [679, 110] on link "View maintenance" at bounding box center [670, 98] width 98 height 24
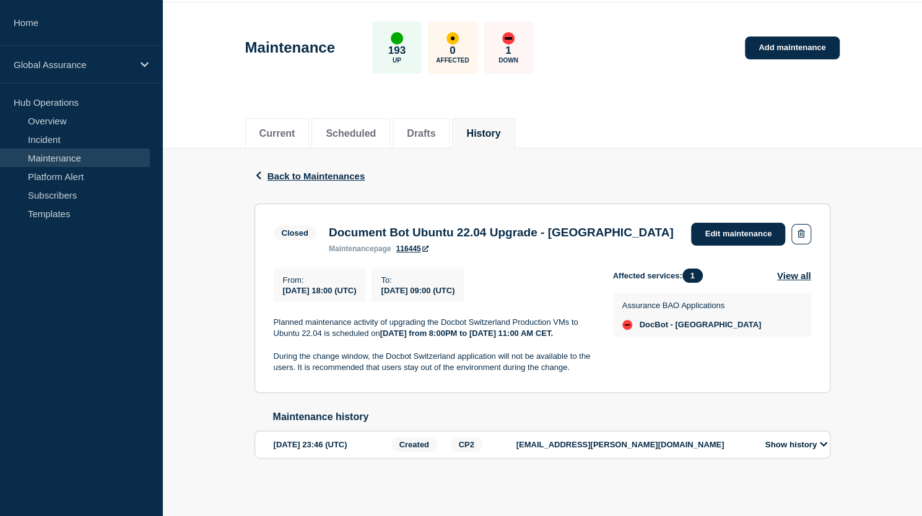
scroll to position [61, 0]
click at [298, 171] on span "Back to Maintenances" at bounding box center [316, 176] width 98 height 11
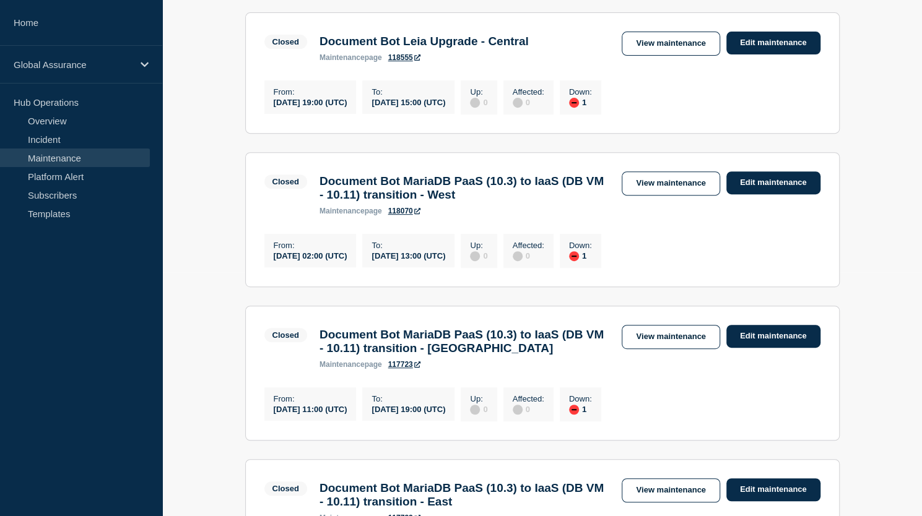
scroll to position [248, 0]
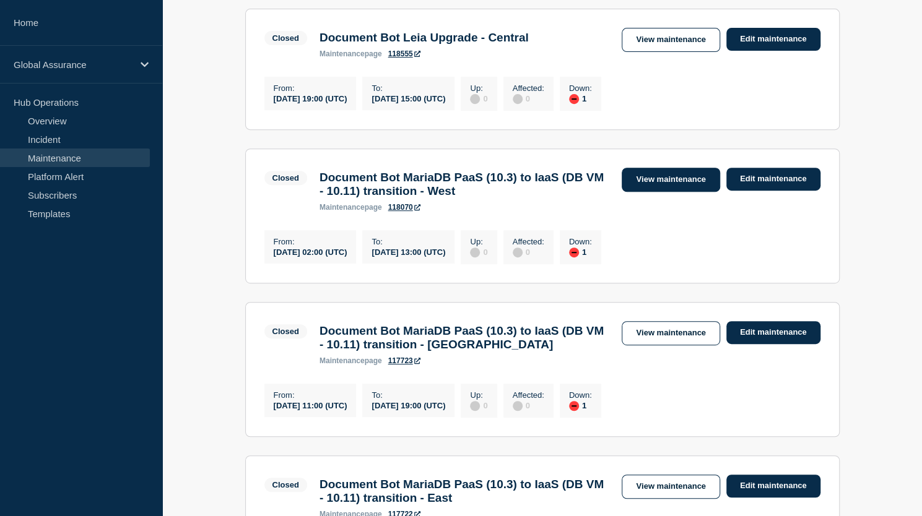
click at [654, 178] on link "View maintenance" at bounding box center [670, 180] width 98 height 24
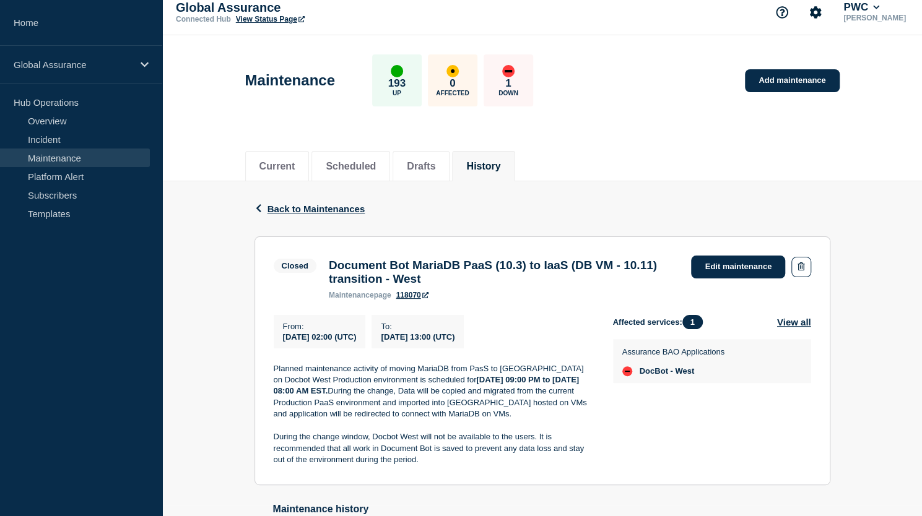
scroll to position [15, 0]
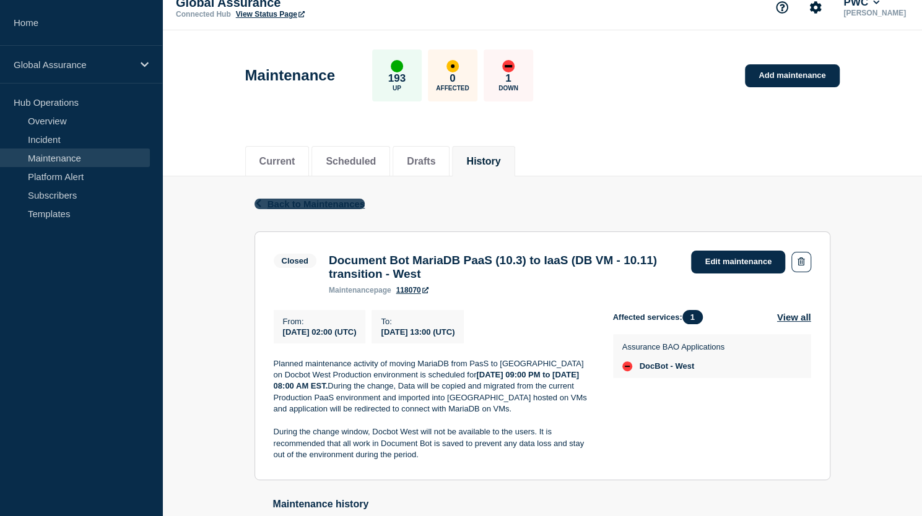
click at [332, 201] on span "Back to Maintenances" at bounding box center [316, 204] width 98 height 11
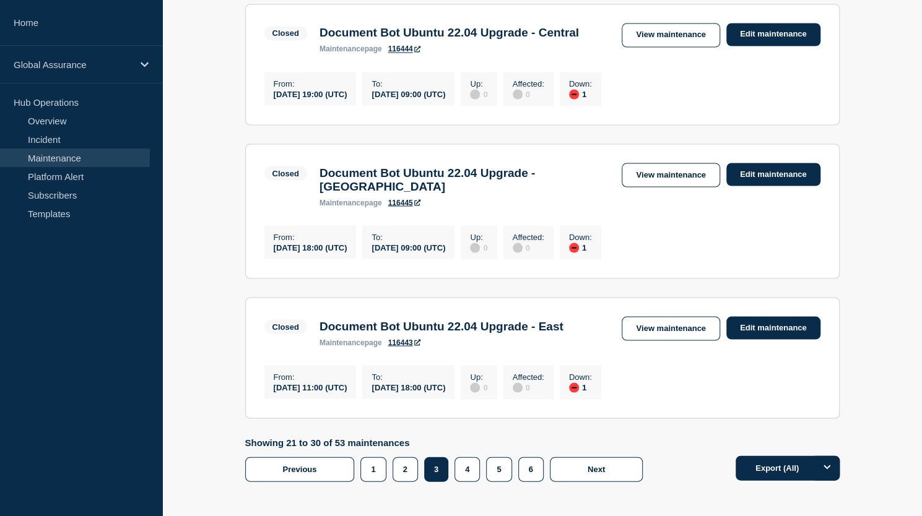
scroll to position [1466, 0]
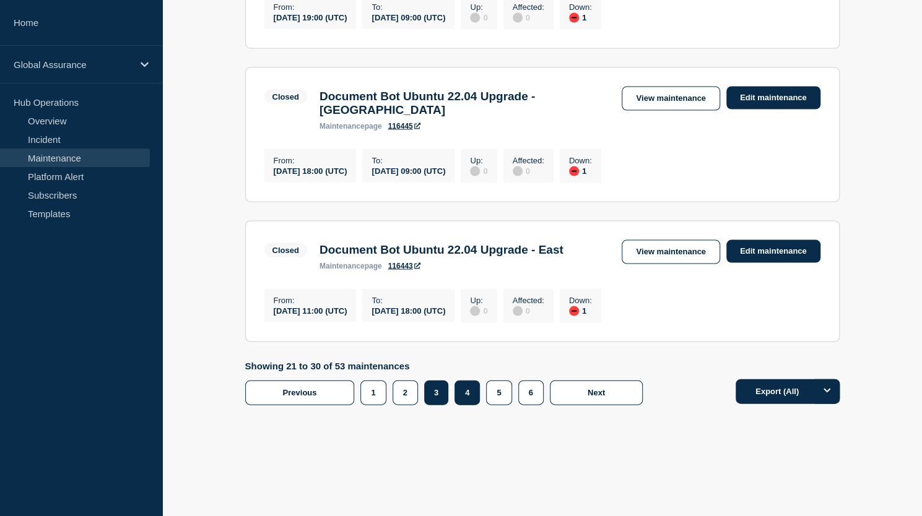
click at [464, 396] on button "4" at bounding box center [466, 392] width 25 height 25
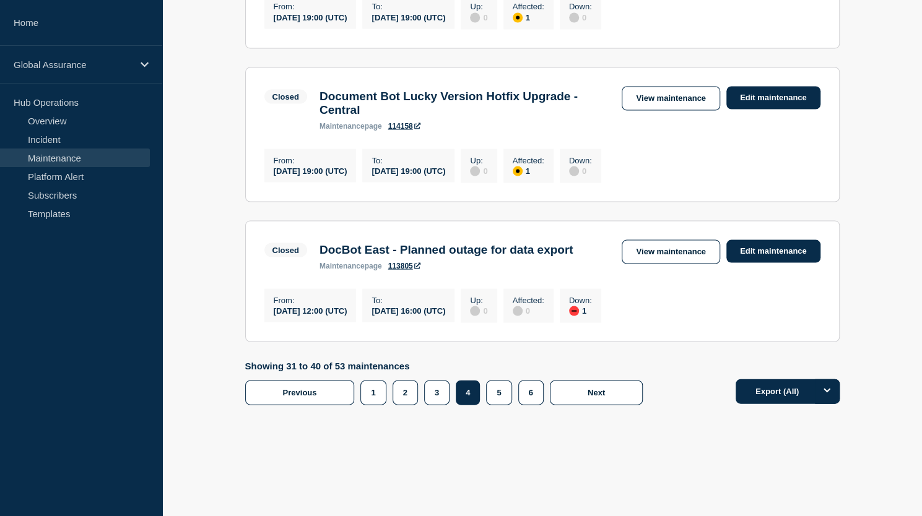
scroll to position [1466, 0]
click at [496, 399] on button "5" at bounding box center [498, 392] width 25 height 25
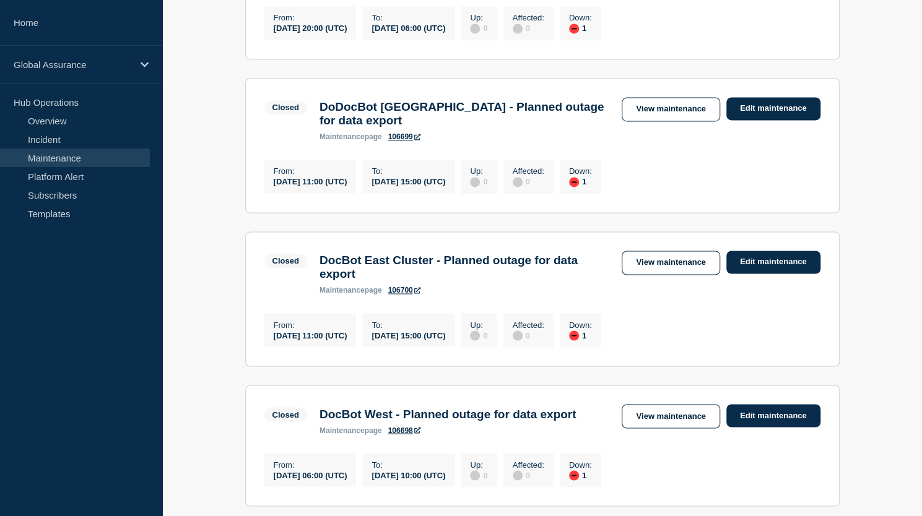
scroll to position [878, 0]
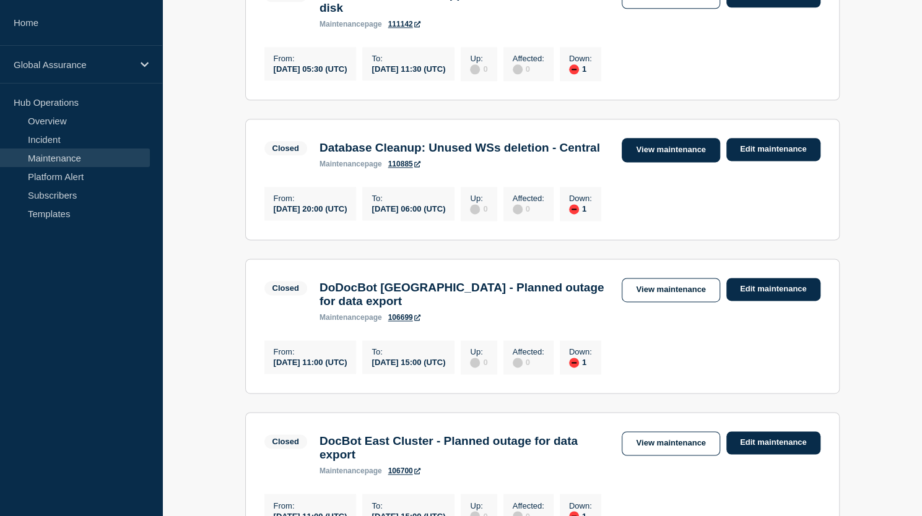
click at [657, 162] on link "View maintenance" at bounding box center [670, 150] width 98 height 24
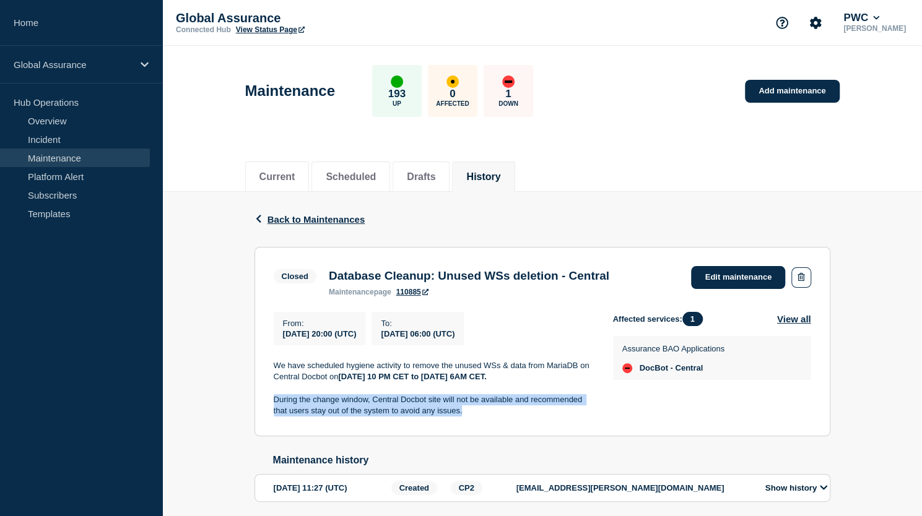
drag, startPoint x: 271, startPoint y: 402, endPoint x: 462, endPoint y: 420, distance: 192.2
click at [462, 420] on section "Closed Database Cleanup: Unused WSs deletion - Central maintenance page 110885 …" at bounding box center [542, 341] width 576 height 189
copy p "During the change window, Central Docbot site will not be available and recomme…"
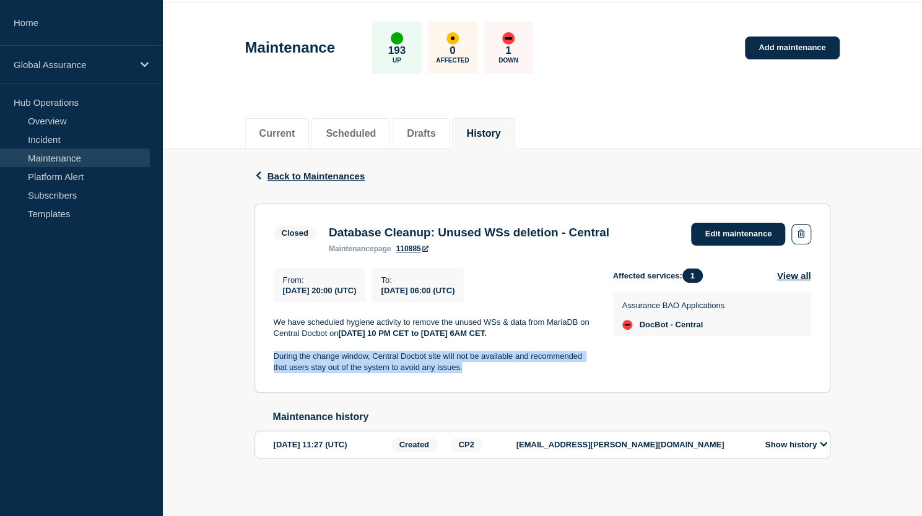
scroll to position [50, 0]
click at [335, 171] on span "Back to Maintenances" at bounding box center [316, 176] width 98 height 11
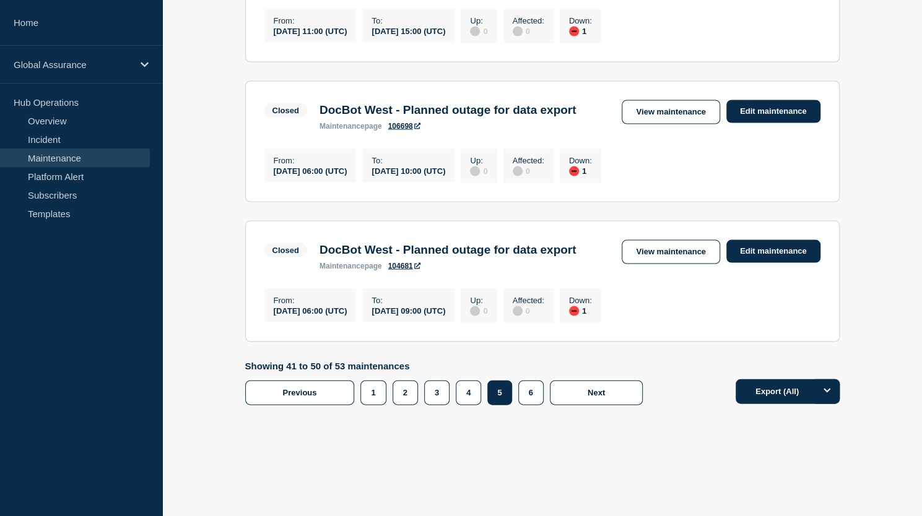
scroll to position [1499, 0]
click at [522, 399] on button "6" at bounding box center [530, 392] width 25 height 25
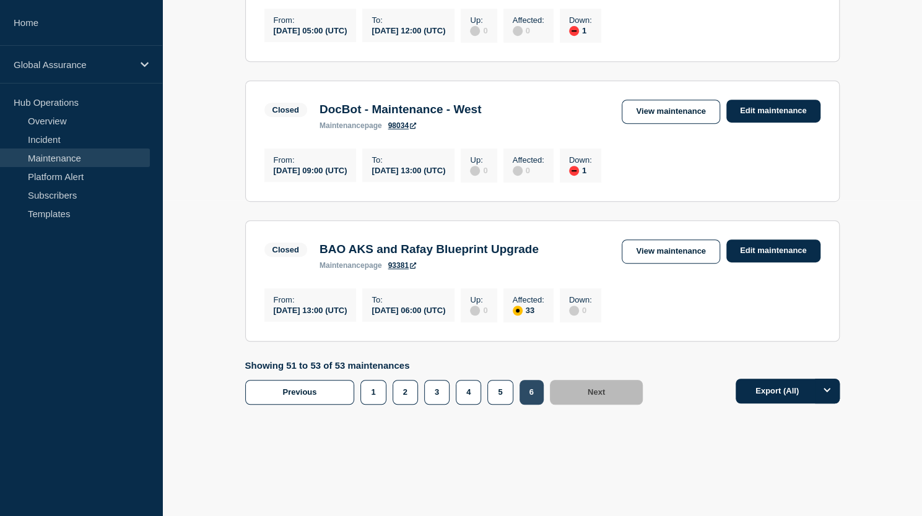
scroll to position [327, 0]
click at [633, 103] on link "View maintenance" at bounding box center [670, 112] width 98 height 24
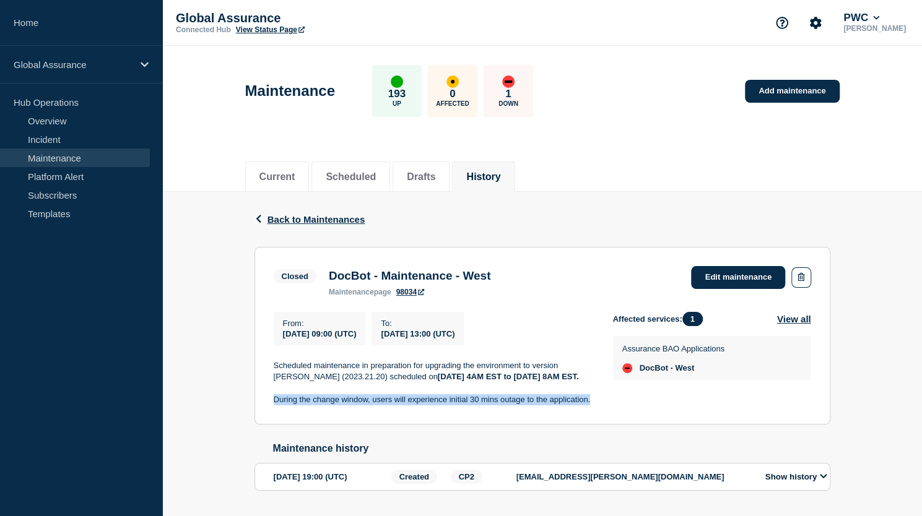
drag, startPoint x: 274, startPoint y: 405, endPoint x: 598, endPoint y: 409, distance: 324.4
click at [598, 406] on div "From : 2023-12-07 09:00 (UTC) To : 2023-12-07 13:00 (UTC) Scheduled maintenance…" at bounding box center [443, 359] width 339 height 94
copy p "During the change window, users will experience initial 30 mins outage to the a…"
